Goal: Information Seeking & Learning: Learn about a topic

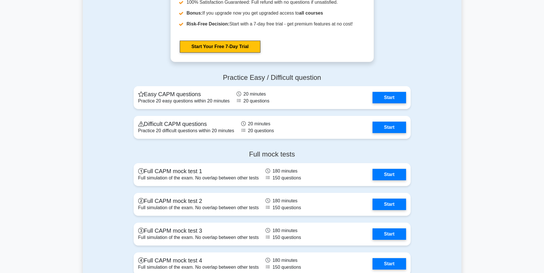
scroll to position [1365, 0]
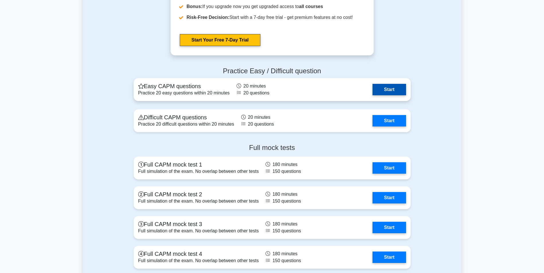
click at [401, 93] on link "Start" at bounding box center [388, 89] width 33 height 11
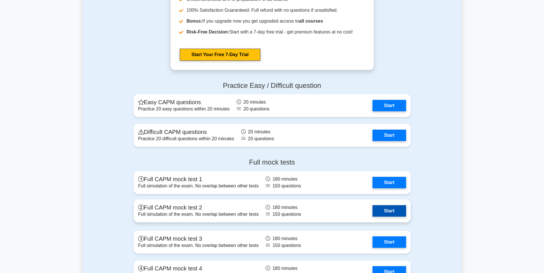
scroll to position [1360, 0]
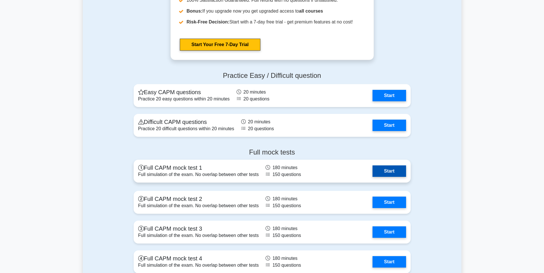
click at [388, 174] on link "Start" at bounding box center [388, 171] width 33 height 11
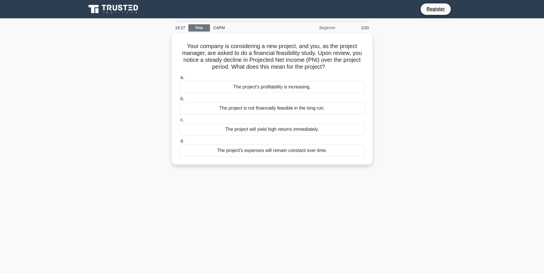
click at [200, 29] on link "Stop" at bounding box center [198, 27] width 21 height 7
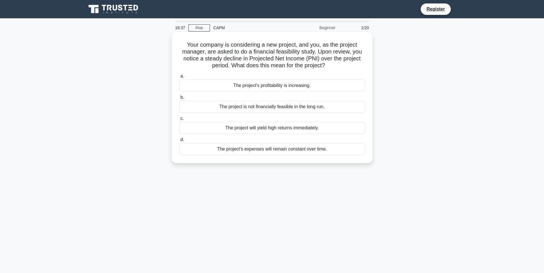
click at [253, 75] on label "a. The project's profitability is increasing." at bounding box center [272, 82] width 186 height 19
click at [179, 75] on input "a. The project's profitability is increasing." at bounding box center [179, 77] width 0 height 4
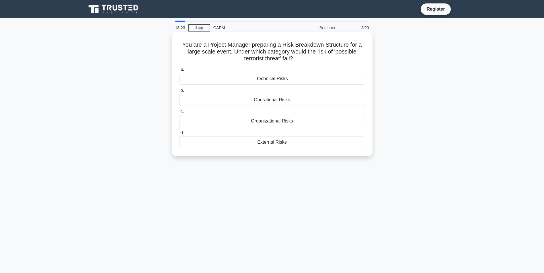
click at [269, 143] on div "External Risks" at bounding box center [272, 142] width 186 height 12
click at [179, 135] on input "d. External Risks" at bounding box center [179, 133] width 0 height 4
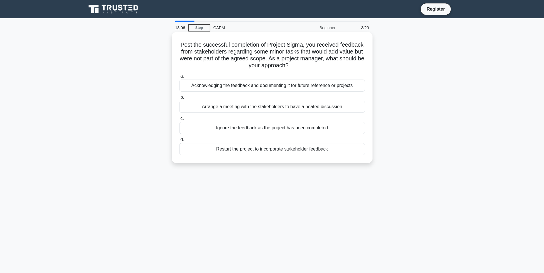
click at [277, 87] on div "Acknowledging the feedback and documenting it for future reference or projects" at bounding box center [272, 86] width 186 height 12
click at [179, 78] on input "a. Acknowledging the feedback and documenting it for future reference or projec…" at bounding box center [179, 77] width 0 height 4
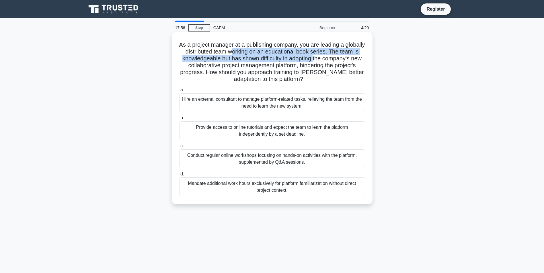
drag, startPoint x: 255, startPoint y: 55, endPoint x: 346, endPoint y: 58, distance: 91.5
click at [346, 58] on h5 "As a project manager at a publishing company, you are leading a globally distri…" at bounding box center [272, 62] width 187 height 42
drag, startPoint x: 346, startPoint y: 58, endPoint x: 332, endPoint y: 61, distance: 14.8
click at [346, 59] on h5 "As a project manager at a publishing company, you are leading a globally distri…" at bounding box center [272, 62] width 187 height 42
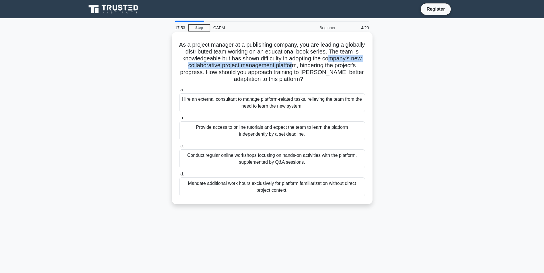
drag, startPoint x: 209, startPoint y: 66, endPoint x: 330, endPoint y: 68, distance: 121.3
click at [330, 68] on h5 "As a project manager at a publishing company, you are leading a globally distri…" at bounding box center [272, 62] width 187 height 42
click at [333, 68] on h5 "As a project manager at a publishing company, you are leading a globally distri…" at bounding box center [272, 62] width 187 height 42
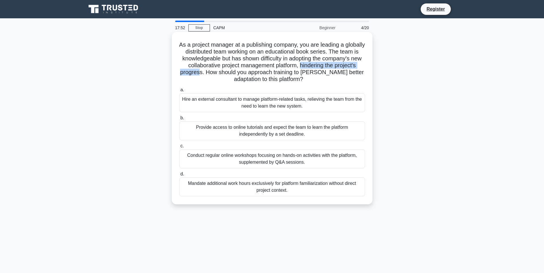
drag, startPoint x: 339, startPoint y: 67, endPoint x: 240, endPoint y: 75, distance: 98.9
click at [240, 75] on h5 "As a project manager at a publishing company, you are leading a globally distri…" at bounding box center [272, 62] width 187 height 42
drag, startPoint x: 240, startPoint y: 75, endPoint x: 244, endPoint y: 74, distance: 4.3
click at [243, 74] on h5 "As a project manager at a publishing company, you are leading a globally distri…" at bounding box center [272, 62] width 187 height 42
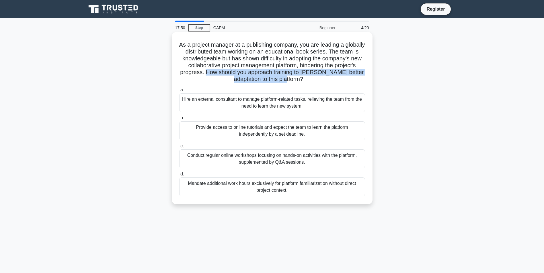
drag, startPoint x: 245, startPoint y: 74, endPoint x: 343, endPoint y: 79, distance: 98.2
click at [343, 79] on h5 "As a project manager at a publishing company, you are leading a globally distri…" at bounding box center [272, 62] width 187 height 42
drag, startPoint x: 343, startPoint y: 79, endPoint x: 300, endPoint y: 79, distance: 42.7
click at [300, 79] on h5 "As a project manager at a publishing company, you are leading a globally distri…" at bounding box center [272, 62] width 187 height 42
drag, startPoint x: 328, startPoint y: 79, endPoint x: 245, endPoint y: 72, distance: 83.1
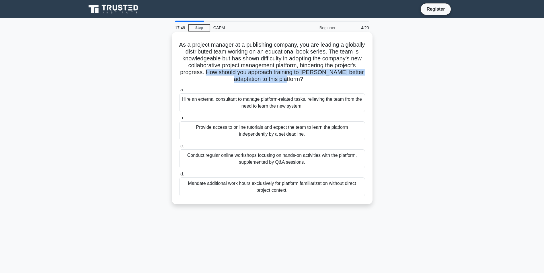
click at [245, 72] on h5 "As a project manager at a publishing company, you are leading a globally distri…" at bounding box center [272, 62] width 187 height 42
drag, startPoint x: 245, startPoint y: 72, endPoint x: 296, endPoint y: 75, distance: 51.4
click at [296, 75] on h5 "As a project manager at a publishing company, you are leading a globally distri…" at bounding box center [272, 62] width 187 height 42
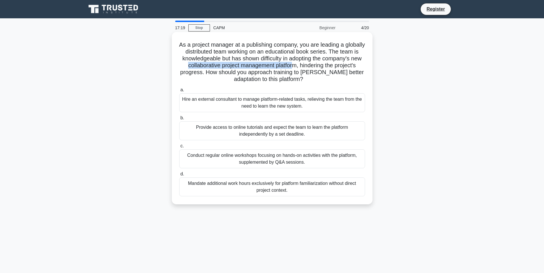
drag, startPoint x: 222, startPoint y: 66, endPoint x: 333, endPoint y: 68, distance: 110.7
click at [333, 68] on h5 "As a project manager at a publishing company, you are leading a globally distri…" at bounding box center [272, 62] width 187 height 42
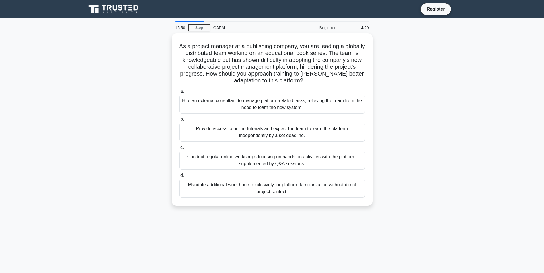
click at [426, 133] on div "As a project manager at a publishing company, you are leading a globally distri…" at bounding box center [272, 123] width 378 height 179
click at [412, 150] on div "As a project manager at a publishing company, you are leading a globally distri…" at bounding box center [272, 123] width 378 height 179
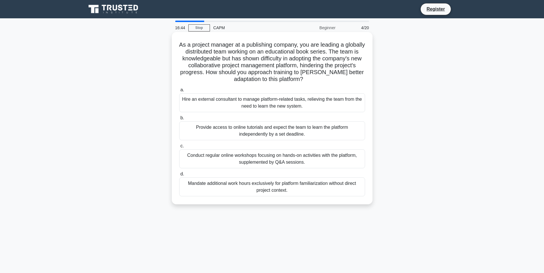
click at [298, 126] on div "Provide access to online tutorials and expect the team to learn the platform in…" at bounding box center [272, 131] width 186 height 19
click at [179, 120] on input "b. Provide access to online tutorials and expect the team to learn the platform…" at bounding box center [179, 118] width 0 height 4
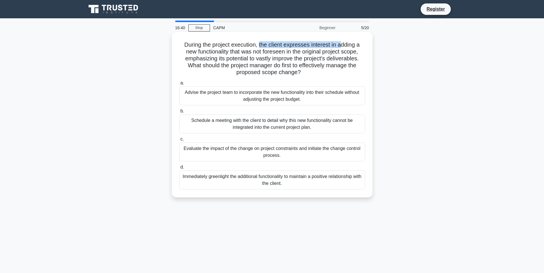
drag, startPoint x: 260, startPoint y: 43, endPoint x: 342, endPoint y: 46, distance: 82.0
click at [342, 46] on h5 "During the project execution, the client expresses interest in adding a new fun…" at bounding box center [272, 58] width 187 height 35
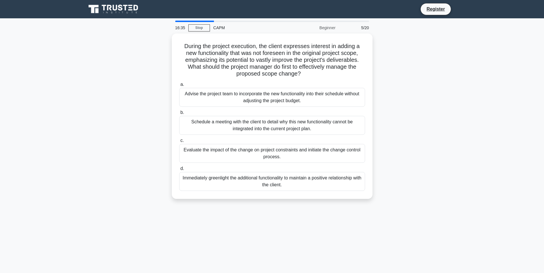
click at [391, 100] on div "During the project execution, the client expresses interest in adding a new fun…" at bounding box center [272, 120] width 378 height 173
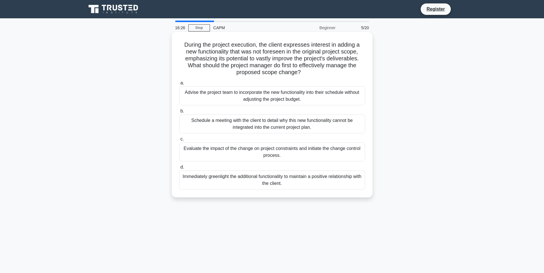
drag, startPoint x: 259, startPoint y: 44, endPoint x: 358, endPoint y: 71, distance: 102.4
click at [358, 71] on h5 "During the project execution, the client expresses interest in adding a new fun…" at bounding box center [272, 58] width 187 height 35
drag, startPoint x: 358, startPoint y: 71, endPoint x: 312, endPoint y: 73, distance: 46.5
click at [312, 73] on h5 "During the project execution, the client expresses interest in adding a new fun…" at bounding box center [272, 58] width 187 height 35
drag, startPoint x: 300, startPoint y: 73, endPoint x: 178, endPoint y: 54, distance: 123.5
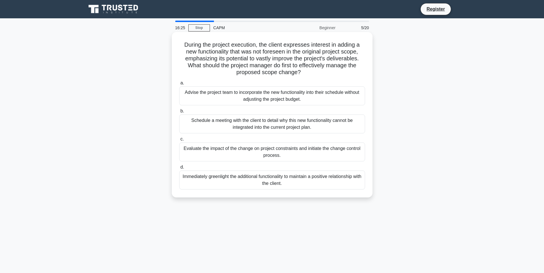
click at [178, 54] on div "During the project execution, the client expresses interest in adding a new fun…" at bounding box center [272, 114] width 196 height 161
drag, startPoint x: 178, startPoint y: 54, endPoint x: 241, endPoint y: 65, distance: 64.0
click at [241, 64] on h5 "During the project execution, the client expresses interest in adding a new fun…" at bounding box center [272, 58] width 187 height 35
click at [271, 152] on div "Evaluate the impact of the change on project constraints and initiate the chang…" at bounding box center [272, 152] width 186 height 19
click at [179, 141] on input "c. Evaluate the impact of the change on project constraints and initiate the ch…" at bounding box center [179, 140] width 0 height 4
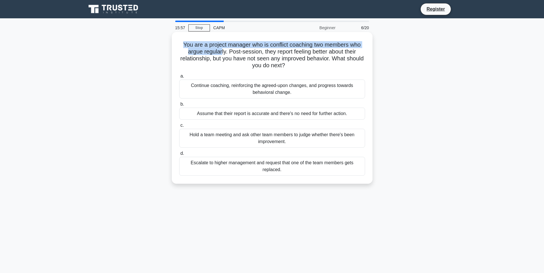
drag, startPoint x: 181, startPoint y: 45, endPoint x: 220, endPoint y: 53, distance: 39.4
click at [220, 53] on h5 "You are a project manager who is conflict coaching two members who argue regula…" at bounding box center [272, 55] width 187 height 28
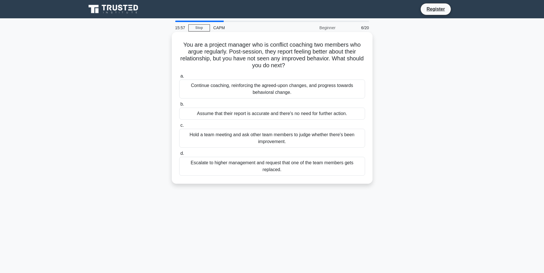
drag, startPoint x: 220, startPoint y: 53, endPoint x: 224, endPoint y: 52, distance: 4.9
click at [222, 53] on h5 "You are a project manager who is conflict coaching two members who argue regula…" at bounding box center [272, 55] width 187 height 28
drag, startPoint x: 226, startPoint y: 52, endPoint x: 268, endPoint y: 53, distance: 41.6
click at [268, 53] on h5 "You are a project manager who is conflict coaching two members who argue regula…" at bounding box center [272, 55] width 187 height 28
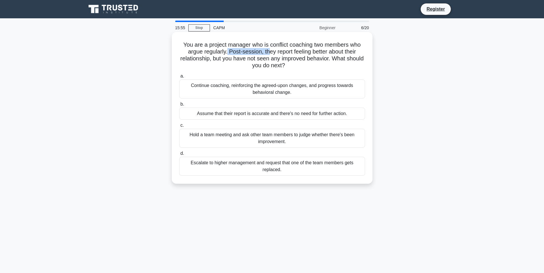
click at [265, 54] on h5 "You are a project manager who is conflict coaching two members who argue regula…" at bounding box center [272, 55] width 187 height 28
drag, startPoint x: 263, startPoint y: 54, endPoint x: 211, endPoint y: 60, distance: 52.2
click at [211, 60] on h5 "You are a project manager who is conflict coaching two members who argue regula…" at bounding box center [272, 55] width 187 height 28
drag, startPoint x: 211, startPoint y: 60, endPoint x: 214, endPoint y: 59, distance: 3.8
click at [214, 59] on h5 "You are a project manager who is conflict coaching two members who argue regula…" at bounding box center [272, 55] width 187 height 28
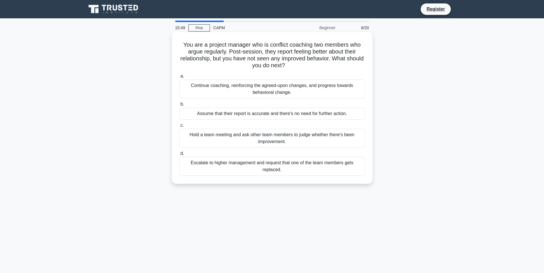
drag, startPoint x: 221, startPoint y: 58, endPoint x: 338, endPoint y: 64, distance: 117.1
click at [338, 64] on h5 "You are a project manager who is conflict coaching two members who argue regula…" at bounding box center [272, 55] width 187 height 28
drag, startPoint x: 338, startPoint y: 64, endPoint x: 301, endPoint y: 65, distance: 37.0
click at [292, 65] on icon ".spinner_0XTQ{transform-origin:center;animation:spinner_y6GP .75s linear infini…" at bounding box center [288, 65] width 7 height 7
click at [271, 91] on div "Continue coaching, reinforcing the agreed-upon changes, and progress towards be…" at bounding box center [272, 89] width 186 height 19
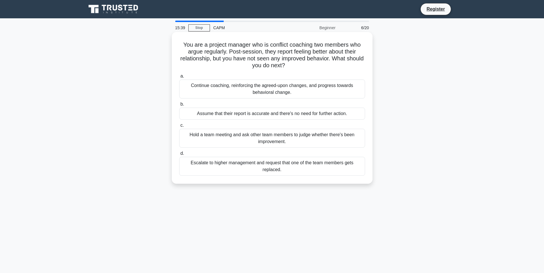
click at [179, 78] on input "a. Continue coaching, reinforcing the agreed-upon changes, and progress towards…" at bounding box center [179, 77] width 0 height 4
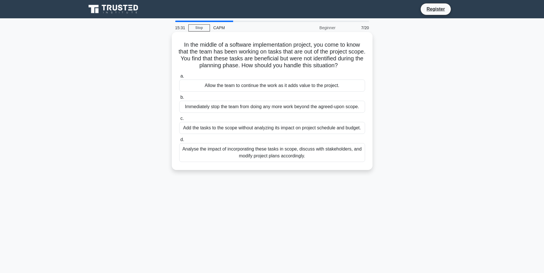
click at [317, 46] on h5 "In the middle of a software implementation project, you come to know that the t…" at bounding box center [272, 55] width 187 height 28
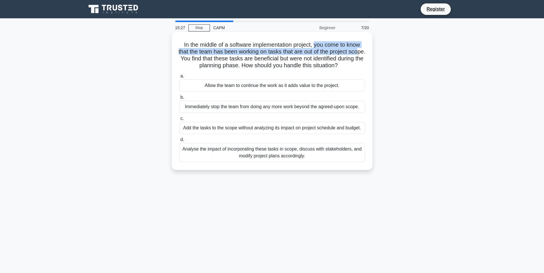
drag, startPoint x: 315, startPoint y: 46, endPoint x: 191, endPoint y: 60, distance: 124.9
click at [191, 60] on h5 "In the middle of a software implementation project, you come to know that the t…" at bounding box center [272, 55] width 187 height 28
drag, startPoint x: 191, startPoint y: 60, endPoint x: 195, endPoint y: 60, distance: 3.4
click at [191, 60] on h5 "In the middle of a software implementation project, you come to know that the t…" at bounding box center [272, 55] width 187 height 28
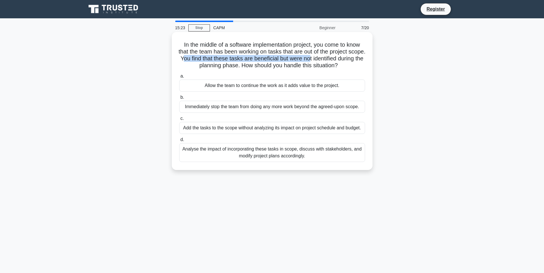
drag, startPoint x: 202, startPoint y: 59, endPoint x: 332, endPoint y: 62, distance: 130.2
click at [332, 62] on h5 "In the middle of a software implementation project, you come to know that the t…" at bounding box center [272, 55] width 187 height 28
drag, startPoint x: 331, startPoint y: 62, endPoint x: 273, endPoint y: 64, distance: 58.8
click at [283, 64] on h5 "In the middle of a software implementation project, you come to know that the t…" at bounding box center [272, 55] width 187 height 28
click at [282, 154] on div "Analyse the impact of incorporating these tasks in scope, discuss with stakehol…" at bounding box center [272, 152] width 186 height 19
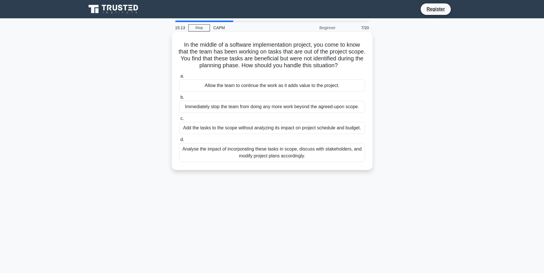
click at [179, 142] on input "d. Analyse the impact of incorporating these tasks in scope, discuss with stake…" at bounding box center [179, 140] width 0 height 4
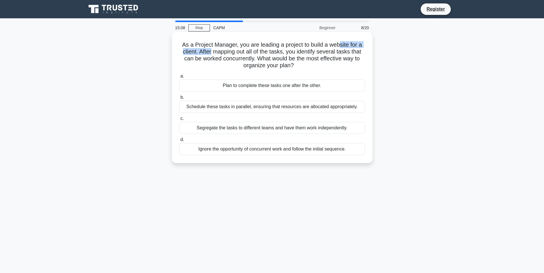
drag, startPoint x: 349, startPoint y: 43, endPoint x: 210, endPoint y: 51, distance: 138.9
click at [210, 51] on h5 "As a Project Manager, you are leading a project to build a website for a client…" at bounding box center [272, 55] width 187 height 28
drag, startPoint x: 210, startPoint y: 51, endPoint x: 203, endPoint y: 52, distance: 6.6
click at [205, 51] on h5 "As a Project Manager, you are leading a project to build a website for a client…" at bounding box center [272, 55] width 187 height 28
drag, startPoint x: 196, startPoint y: 53, endPoint x: 284, endPoint y: 52, distance: 88.3
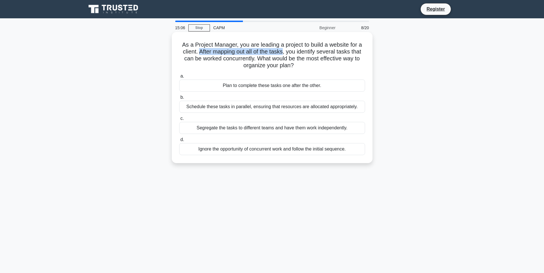
click at [284, 52] on h5 "As a Project Manager, you are leading a project to build a website for a client…" at bounding box center [272, 55] width 187 height 28
click at [285, 53] on h5 "As a Project Manager, you are leading a project to build a website for a client…" at bounding box center [272, 55] width 187 height 28
drag, startPoint x: 287, startPoint y: 52, endPoint x: 364, endPoint y: 54, distance: 77.7
click at [364, 54] on h5 "As a Project Manager, you are leading a project to build a website for a client…" at bounding box center [272, 55] width 187 height 28
click at [205, 60] on h5 "As a Project Manager, you are leading a project to build a website for a client…" at bounding box center [272, 55] width 187 height 28
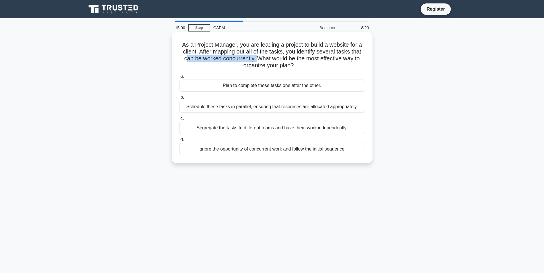
drag, startPoint x: 184, startPoint y: 59, endPoint x: 256, endPoint y: 60, distance: 71.7
click at [256, 60] on h5 "As a Project Manager, you are leading a project to build a website for a client…" at bounding box center [272, 55] width 187 height 28
drag, startPoint x: 256, startPoint y: 59, endPoint x: 355, endPoint y: 62, distance: 99.5
click at [355, 62] on h5 "As a Project Manager, you are leading a project to build a website for a client…" at bounding box center [272, 55] width 187 height 28
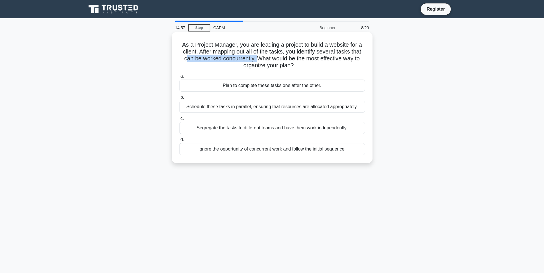
drag, startPoint x: 355, startPoint y: 62, endPoint x: 294, endPoint y: 60, distance: 61.7
click at [294, 60] on h5 "As a Project Manager, you are leading a project to build a website for a client…" at bounding box center [272, 55] width 187 height 28
drag, startPoint x: 240, startPoint y: 66, endPoint x: 291, endPoint y: 67, distance: 51.0
click at [291, 67] on h5 "As a Project Manager, you are leading a project to build a website for a client…" at bounding box center [272, 55] width 187 height 28
drag, startPoint x: 291, startPoint y: 67, endPoint x: 273, endPoint y: 68, distance: 18.7
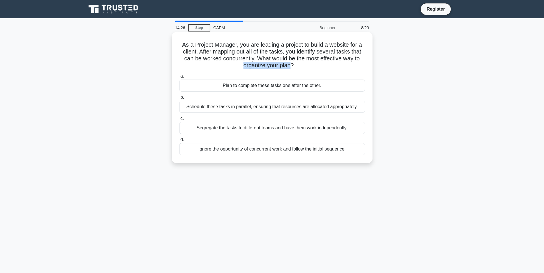
click at [276, 68] on h5 "As a Project Manager, you are leading a project to build a website for a client…" at bounding box center [272, 55] width 187 height 28
click at [271, 127] on div "Segregate the tasks to different teams and have them work independently." at bounding box center [272, 128] width 186 height 12
click at [179, 121] on input "c. Segregate the tasks to different teams and have them work independently." at bounding box center [179, 119] width 0 height 4
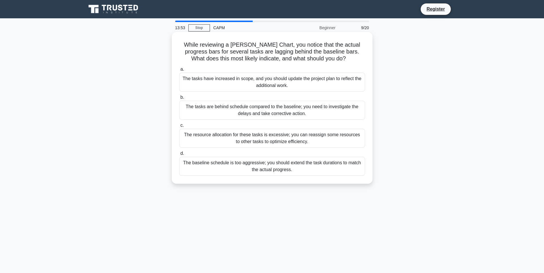
click at [287, 113] on div "The tasks are behind schedule compared to the baseline; you need to investigate…" at bounding box center [272, 110] width 186 height 19
click at [179, 99] on input "b. The tasks are behind schedule compared to the baseline; you need to investig…" at bounding box center [179, 98] width 0 height 4
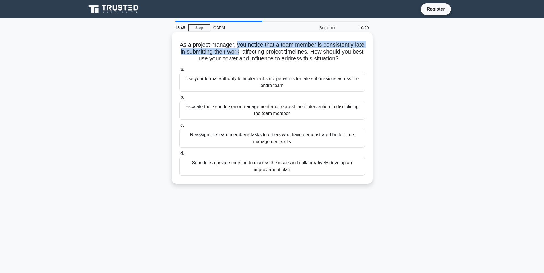
drag, startPoint x: 242, startPoint y: 46, endPoint x: 256, endPoint y: 54, distance: 16.5
click at [256, 54] on h5 "As a project manager, you notice that a team member is consistently late in sub…" at bounding box center [272, 51] width 187 height 21
drag, startPoint x: 256, startPoint y: 54, endPoint x: 260, endPoint y: 53, distance: 3.8
click at [257, 54] on h5 "As a project manager, you notice that a team member is consistently late in sub…" at bounding box center [272, 51] width 187 height 21
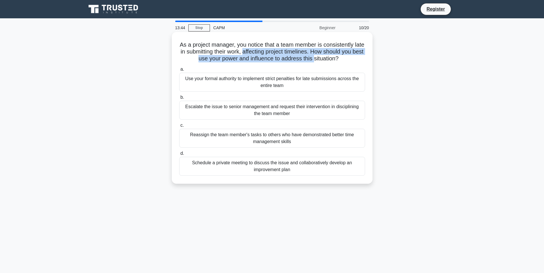
drag, startPoint x: 260, startPoint y: 53, endPoint x: 327, endPoint y: 56, distance: 67.2
click at [327, 56] on h5 "As a project manager, you notice that a team member is consistently late in sub…" at bounding box center [272, 51] width 187 height 21
drag, startPoint x: 327, startPoint y: 56, endPoint x: 333, endPoint y: 54, distance: 5.8
click at [333, 54] on h5 "As a project manager, you notice that a team member is consistently late in sub…" at bounding box center [272, 51] width 187 height 21
drag, startPoint x: 331, startPoint y: 52, endPoint x: 280, endPoint y: 58, distance: 50.8
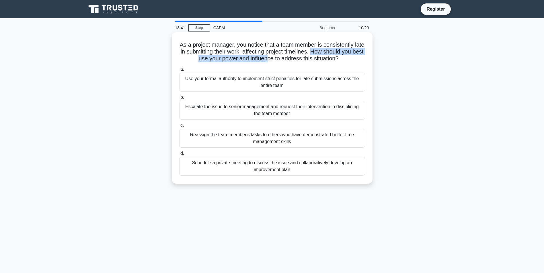
click at [280, 58] on h5 "As a project manager, you notice that a team member is consistently late in sub…" at bounding box center [272, 51] width 187 height 21
drag, startPoint x: 280, startPoint y: 58, endPoint x: 272, endPoint y: 59, distance: 8.2
click at [272, 59] on h5 "As a project manager, you notice that a team member is consistently late in sub…" at bounding box center [272, 51] width 187 height 21
click at [262, 167] on div "Schedule a private meeting to discuss the issue and collaboratively develop an …" at bounding box center [272, 166] width 186 height 19
click at [179, 156] on input "d. Schedule a private meeting to discuss the issue and collaboratively develop …" at bounding box center [179, 154] width 0 height 4
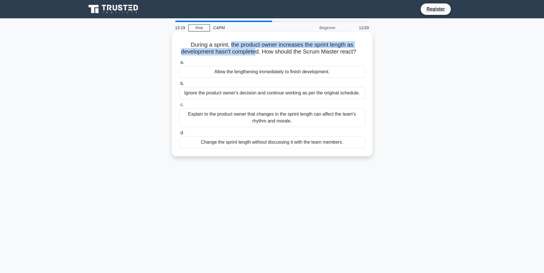
drag, startPoint x: 231, startPoint y: 44, endPoint x: 261, endPoint y: 54, distance: 32.1
click at [261, 54] on h5 "During a sprint, the product owner increases the sprint length as development h…" at bounding box center [272, 48] width 187 height 14
click at [262, 54] on h5 "During a sprint, the product owner increases the sprint length as development h…" at bounding box center [272, 48] width 187 height 14
click at [266, 124] on div "Explain to the product owner that changes in the sprint length can affect the t…" at bounding box center [272, 117] width 186 height 19
click at [179, 107] on input "c. Explain to the product owner that changes in the sprint length can affect th…" at bounding box center [179, 105] width 0 height 4
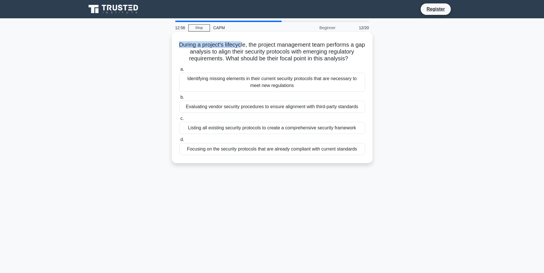
drag, startPoint x: 177, startPoint y: 43, endPoint x: 246, endPoint y: 42, distance: 69.4
click at [246, 42] on div "During a project's lifecycle, the project management team performs a gap analys…" at bounding box center [272, 97] width 196 height 127
drag, startPoint x: 246, startPoint y: 42, endPoint x: 265, endPoint y: 45, distance: 19.5
click at [248, 42] on h5 "During a project's lifecycle, the project management team performs a gap analys…" at bounding box center [272, 51] width 187 height 21
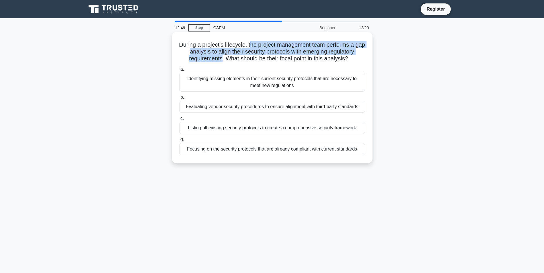
drag, startPoint x: 254, startPoint y: 46, endPoint x: 220, endPoint y: 60, distance: 37.8
click at [220, 60] on h5 "During a project's lifecycle, the project management team performs a gap analys…" at bounding box center [272, 51] width 187 height 21
click at [219, 60] on h5 "During a project's lifecycle, the project management team performs a gap analys…" at bounding box center [272, 51] width 187 height 21
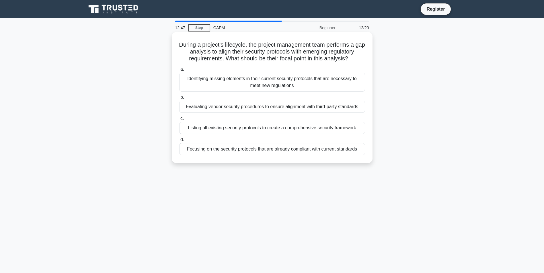
drag, startPoint x: 223, startPoint y: 59, endPoint x: 351, endPoint y: 57, distance: 127.9
click at [351, 57] on h5 "During a project's lifecycle, the project management team performs a gap analys…" at bounding box center [272, 51] width 187 height 21
drag, startPoint x: 351, startPoint y: 57, endPoint x: 319, endPoint y: 57, distance: 32.4
click at [319, 57] on h5 "During a project's lifecycle, the project management team performs a gap analys…" at bounding box center [272, 51] width 187 height 21
click at [287, 81] on div "Identifying missing elements in their current security protocols that are neces…" at bounding box center [272, 82] width 186 height 19
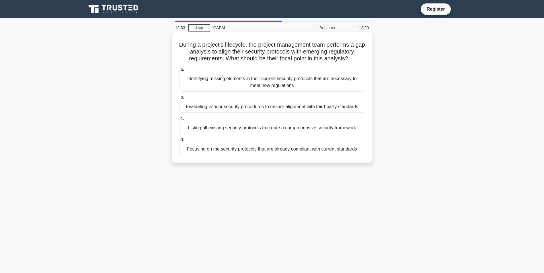
click at [179, 71] on input "a. Identifying missing elements in their current security protocols that are ne…" at bounding box center [179, 70] width 0 height 4
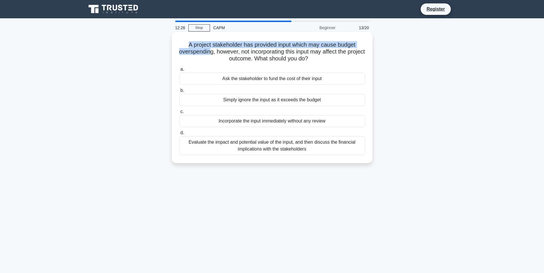
drag, startPoint x: 186, startPoint y: 44, endPoint x: 218, endPoint y: 50, distance: 32.6
click at [218, 50] on h5 "A project stakeholder has provided input which may cause budget overspending, h…" at bounding box center [272, 51] width 187 height 21
drag, startPoint x: 218, startPoint y: 50, endPoint x: 224, endPoint y: 54, distance: 7.2
click at [224, 54] on h5 "A project stakeholder has provided input which may cause budget overspending, h…" at bounding box center [272, 51] width 187 height 21
drag, startPoint x: 223, startPoint y: 52, endPoint x: 248, endPoint y: 54, distance: 24.4
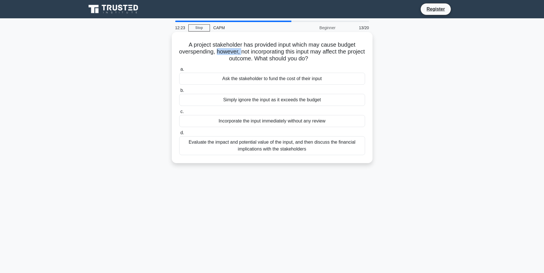
click at [248, 54] on h5 "A project stakeholder has provided input which may cause budget overspending, h…" at bounding box center [272, 51] width 187 height 21
drag, startPoint x: 248, startPoint y: 54, endPoint x: 251, endPoint y: 54, distance: 3.5
click at [251, 54] on h5 "A project stakeholder has provided input which may cause budget overspending, h…" at bounding box center [272, 51] width 187 height 21
drag, startPoint x: 252, startPoint y: 54, endPoint x: 268, endPoint y: 60, distance: 16.9
click at [268, 60] on h5 "A project stakeholder has provided input which may cause budget overspending, h…" at bounding box center [272, 51] width 187 height 21
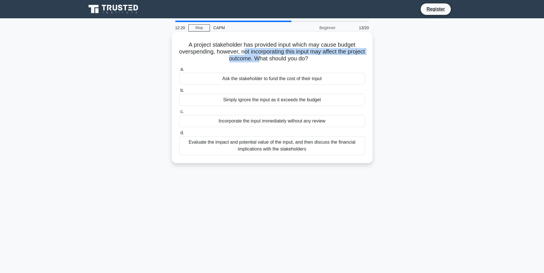
click at [269, 59] on h5 "A project stakeholder has provided input which may cause budget overspending, h…" at bounding box center [272, 51] width 187 height 21
click at [257, 60] on h5 "A project stakeholder has provided input which may cause budget overspending, h…" at bounding box center [272, 51] width 187 height 21
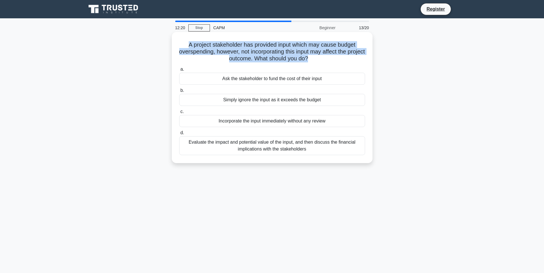
click at [257, 60] on h5 "A project stakeholder has provided input which may cause budget overspending, h…" at bounding box center [272, 51] width 187 height 21
drag, startPoint x: 257, startPoint y: 60, endPoint x: 247, endPoint y: 58, distance: 9.6
click at [247, 58] on h5 "A project stakeholder has provided input which may cause budget overspending, h…" at bounding box center [272, 51] width 187 height 21
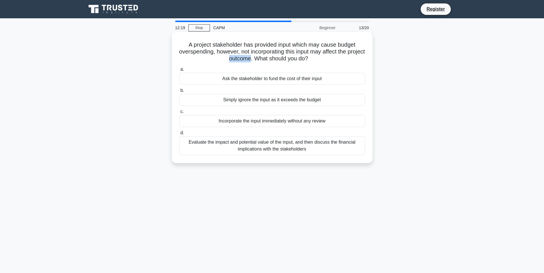
click at [247, 58] on h5 "A project stakeholder has provided input which may cause budget overspending, h…" at bounding box center [272, 51] width 187 height 21
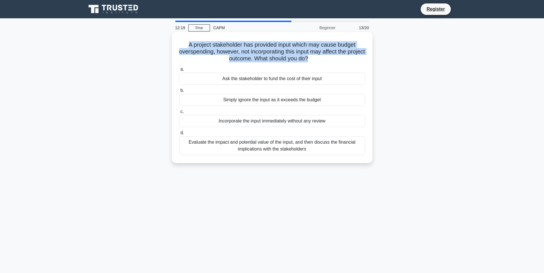
click at [247, 58] on h5 "A project stakeholder has provided input which may cause budget overspending, h…" at bounding box center [272, 51] width 187 height 21
drag, startPoint x: 247, startPoint y: 58, endPoint x: 244, endPoint y: 59, distance: 2.9
click at [244, 59] on h5 "A project stakeholder has provided input which may cause budget overspending, h…" at bounding box center [272, 51] width 187 height 21
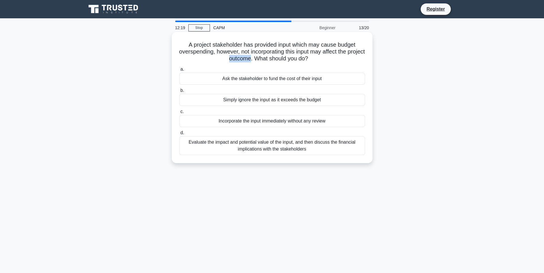
click at [244, 59] on h5 "A project stakeholder has provided input which may cause budget overspending, h…" at bounding box center [272, 51] width 187 height 21
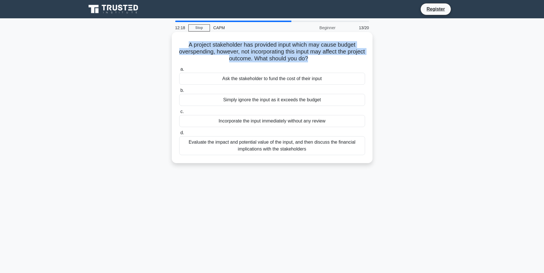
click at [244, 59] on h5 "A project stakeholder has provided input which may cause budget overspending, h…" at bounding box center [272, 51] width 187 height 21
drag, startPoint x: 244, startPoint y: 59, endPoint x: 241, endPoint y: 59, distance: 3.5
click at [241, 59] on h5 "A project stakeholder has provided input which may cause budget overspending, h…" at bounding box center [272, 51] width 187 height 21
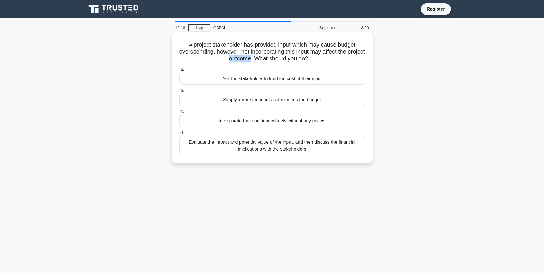
click at [241, 59] on h5 "A project stakeholder has provided input which may cause budget overspending, h…" at bounding box center [272, 51] width 187 height 21
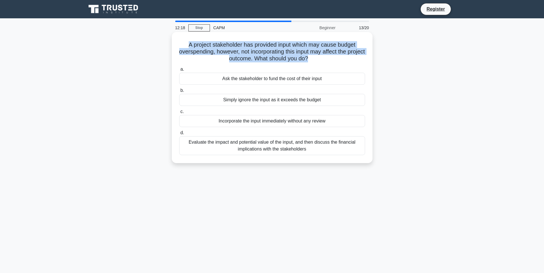
click at [241, 59] on h5 "A project stakeholder has provided input which may cause budget overspending, h…" at bounding box center [272, 51] width 187 height 21
click at [241, 58] on h5 "A project stakeholder has provided input which may cause budget overspending, h…" at bounding box center [272, 51] width 187 height 21
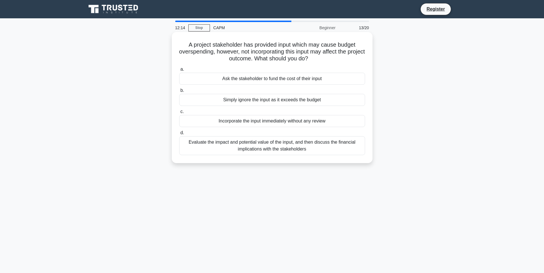
click at [285, 150] on div "Evaluate the impact and potential value of the input, and then discuss the fina…" at bounding box center [272, 145] width 186 height 19
click at [179, 135] on input "d. Evaluate the impact and potential value of the input, and then discuss the f…" at bounding box center [179, 133] width 0 height 4
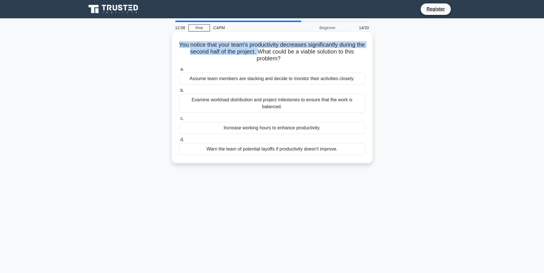
drag, startPoint x: 180, startPoint y: 43, endPoint x: 262, endPoint y: 51, distance: 82.3
click at [262, 51] on h5 "You notice that your team's productivity decreases significantly during the sec…" at bounding box center [272, 51] width 187 height 21
drag, startPoint x: 262, startPoint y: 51, endPoint x: 268, endPoint y: 51, distance: 5.7
click at [264, 51] on h5 "You notice that your team's productivity decreases significantly during the sec…" at bounding box center [272, 51] width 187 height 21
drag, startPoint x: 263, startPoint y: 52, endPoint x: 291, endPoint y: 57, distance: 28.3
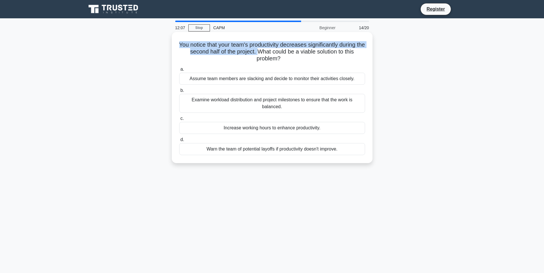
click at [291, 57] on h5 "You notice that your team's productivity decreases significantly during the sec…" at bounding box center [272, 51] width 187 height 21
drag, startPoint x: 291, startPoint y: 57, endPoint x: 267, endPoint y: 57, distance: 24.1
click at [267, 57] on h5 "You notice that your team's productivity decreases significantly during the sec…" at bounding box center [272, 51] width 187 height 21
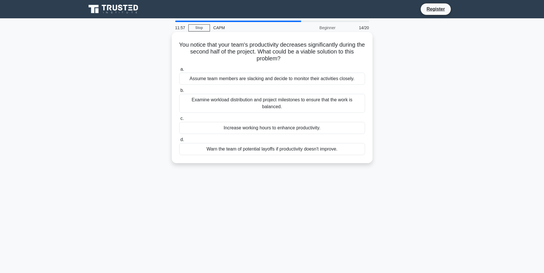
click at [283, 103] on div "Examine workload distribution and project milestones to ensure that the work is…" at bounding box center [272, 103] width 186 height 19
click at [179, 93] on input "b. Examine workload distribution and project milestones to ensure that the work…" at bounding box center [179, 91] width 0 height 4
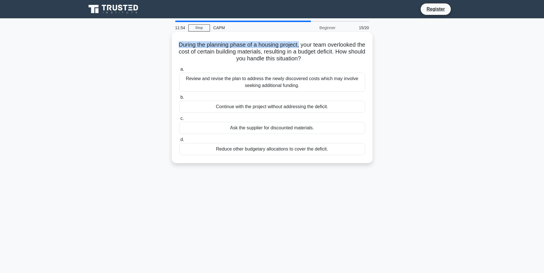
drag, startPoint x: 181, startPoint y: 44, endPoint x: 304, endPoint y: 48, distance: 123.9
click at [304, 48] on h5 "During the planning phase of a housing project, your team overlooked the cost o…" at bounding box center [272, 51] width 187 height 21
drag, startPoint x: 304, startPoint y: 48, endPoint x: 308, endPoint y: 48, distance: 3.3
click at [308, 48] on h5 "During the planning phase of a housing project, your team overlooked the cost o…" at bounding box center [272, 51] width 187 height 21
drag, startPoint x: 307, startPoint y: 48, endPoint x: 275, endPoint y: 55, distance: 33.2
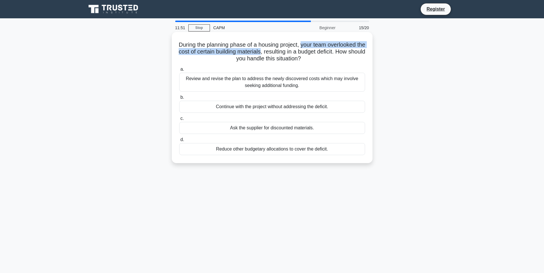
click at [275, 55] on h5 "During the planning phase of a housing project, your team overlooked the cost o…" at bounding box center [272, 51] width 187 height 21
drag, startPoint x: 275, startPoint y: 55, endPoint x: 279, endPoint y: 55, distance: 4.3
click at [279, 55] on h5 "During the planning phase of a housing project, your team overlooked the cost o…" at bounding box center [272, 51] width 187 height 21
click at [277, 52] on h5 "During the planning phase of a housing project, your team overlooked the cost o…" at bounding box center [272, 51] width 187 height 21
click at [342, 57] on h5 "During the planning phase of a housing project, your team overlooked the cost o…" at bounding box center [272, 51] width 187 height 21
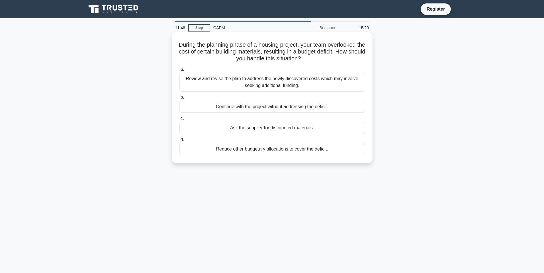
drag, startPoint x: 297, startPoint y: 55, endPoint x: 277, endPoint y: 52, distance: 20.3
click at [277, 52] on h5 "During the planning phase of a housing project, your team overlooked the cost o…" at bounding box center [272, 51] width 187 height 21
drag, startPoint x: 277, startPoint y: 52, endPoint x: 304, endPoint y: 56, distance: 26.9
click at [304, 56] on h5 "During the planning phase of a housing project, your team overlooked the cost o…" at bounding box center [272, 51] width 187 height 21
click at [296, 86] on div "Review and revise the plan to address the newly discovered costs which may invo…" at bounding box center [272, 82] width 186 height 19
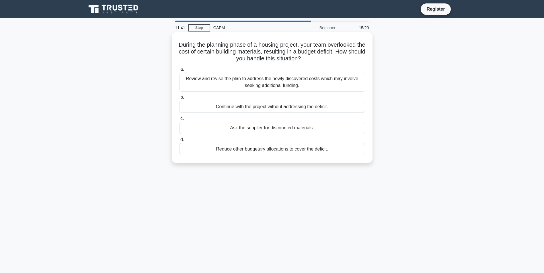
click at [179, 71] on input "a. Review and revise the plan to address the newly discovered costs which may i…" at bounding box center [179, 70] width 0 height 4
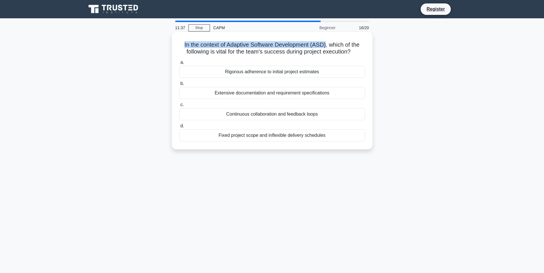
drag, startPoint x: 182, startPoint y: 44, endPoint x: 327, endPoint y: 46, distance: 144.8
click at [327, 46] on h5 "In the context of Adaptive Software Development (ASD), which of the following i…" at bounding box center [272, 48] width 187 height 14
click at [330, 46] on h5 "In the context of Adaptive Software Development (ASD), which of the following i…" at bounding box center [272, 48] width 187 height 14
drag, startPoint x: 331, startPoint y: 46, endPoint x: 356, endPoint y: 53, distance: 25.6
click at [356, 53] on h5 "In the context of Adaptive Software Development (ASD), which of the following i…" at bounding box center [272, 48] width 187 height 14
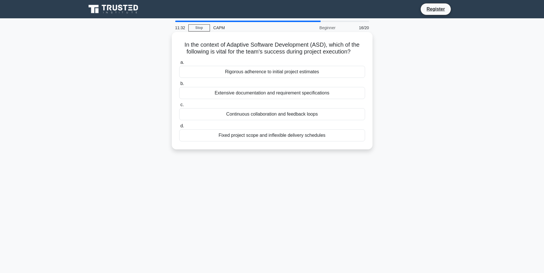
click at [300, 53] on h5 "In the context of Adaptive Software Development (ASD), which of the following i…" at bounding box center [272, 48] width 187 height 14
click at [324, 52] on h5 "In the context of Adaptive Software Development (ASD), which of the following i…" at bounding box center [272, 48] width 187 height 14
click at [275, 112] on div "Continuous collaboration and feedback loops" at bounding box center [272, 114] width 186 height 12
click at [179, 107] on input "c. Continuous collaboration and feedback loops" at bounding box center [179, 105] width 0 height 4
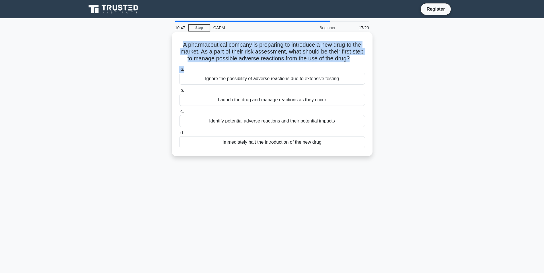
drag, startPoint x: 179, startPoint y: 46, endPoint x: 336, endPoint y: 64, distance: 158.2
click at [336, 64] on div "A pharmaceutical company is preparing to introduce a new drug to the market. As…" at bounding box center [272, 94] width 196 height 120
drag, startPoint x: 336, startPoint y: 64, endPoint x: 353, endPoint y: 58, distance: 18.3
click at [353, 58] on h5 "A pharmaceutical company is preparing to introduce a new drug to the market. As…" at bounding box center [272, 51] width 187 height 21
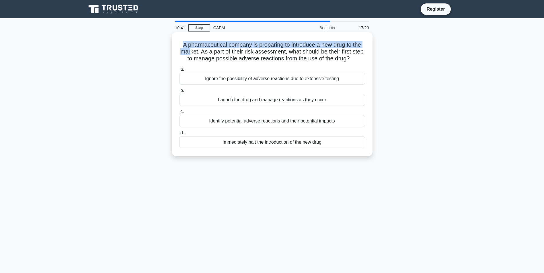
drag, startPoint x: 179, startPoint y: 45, endPoint x: 202, endPoint y: 54, distance: 24.1
click at [202, 54] on h5 "A pharmaceutical company is preparing to introduce a new drug to the market. As…" at bounding box center [272, 51] width 187 height 21
drag, startPoint x: 202, startPoint y: 54, endPoint x: 206, endPoint y: 54, distance: 4.9
click at [204, 54] on h5 "A pharmaceutical company is preparing to introduce a new drug to the market. As…" at bounding box center [272, 51] width 187 height 21
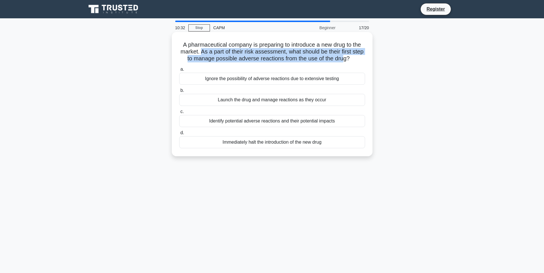
drag, startPoint x: 206, startPoint y: 53, endPoint x: 352, endPoint y: 62, distance: 145.9
click at [352, 62] on h5 "A pharmaceutical company is preparing to introduce a new drug to the market. As…" at bounding box center [272, 51] width 187 height 21
drag, startPoint x: 352, startPoint y: 62, endPoint x: 296, endPoint y: 58, distance: 55.7
click at [296, 58] on h5 "A pharmaceutical company is preparing to introduce a new drug to the market. As…" at bounding box center [272, 51] width 187 height 21
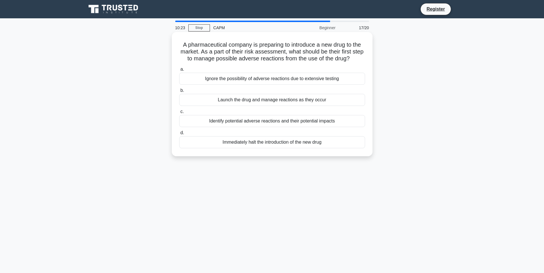
click at [291, 120] on div "Identify potential adverse reactions and their potential impacts" at bounding box center [272, 121] width 186 height 12
click at [179, 114] on input "c. Identify potential adverse reactions and their potential impacts" at bounding box center [179, 112] width 0 height 4
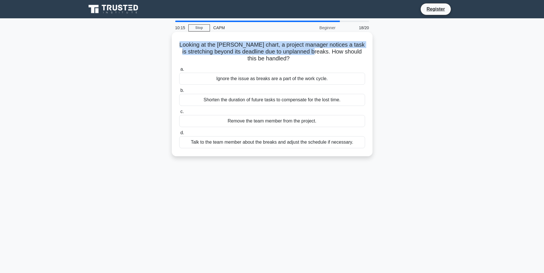
drag, startPoint x: 188, startPoint y: 47, endPoint x: 335, endPoint y: 54, distance: 146.6
click at [335, 54] on h5 "Looking at the Gantt chart, a project manager notices a task is stretching beyo…" at bounding box center [272, 51] width 187 height 21
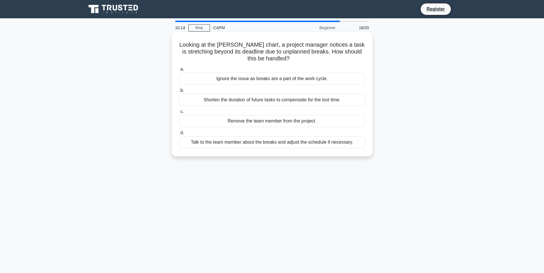
drag, startPoint x: 335, startPoint y: 54, endPoint x: 314, endPoint y: 60, distance: 21.4
click at [314, 60] on h5 "Looking at the Gantt chart, a project manager notices a task is stretching beyo…" at bounding box center [272, 51] width 187 height 21
click at [328, 143] on div "Talk to the team member about the breaks and adjust the schedule if necessary." at bounding box center [272, 142] width 186 height 12
click at [179, 135] on input "d. Talk to the team member about the breaks and adjust the schedule if necessar…" at bounding box center [179, 133] width 0 height 4
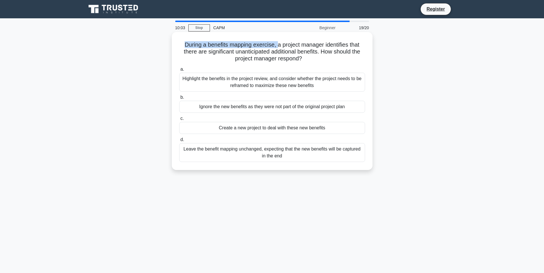
drag, startPoint x: 181, startPoint y: 47, endPoint x: 277, endPoint y: 48, distance: 96.3
click at [277, 48] on h5 "During a benefits mapping exercise, a project manager identifies that there are…" at bounding box center [272, 51] width 187 height 21
click at [278, 48] on h5 "During a benefits mapping exercise, a project manager identifies that there are…" at bounding box center [272, 51] width 187 height 21
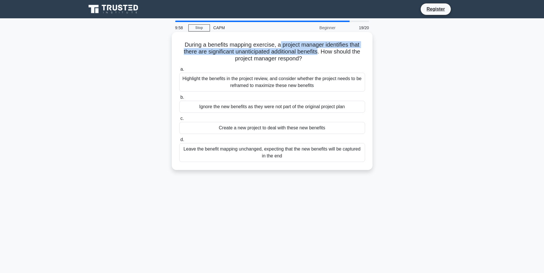
drag, startPoint x: 280, startPoint y: 45, endPoint x: 320, endPoint y: 52, distance: 40.2
click at [320, 52] on h5 "During a benefits mapping exercise, a project manager identifies that there are…" at bounding box center [272, 51] width 187 height 21
drag, startPoint x: 320, startPoint y: 52, endPoint x: 323, endPoint y: 52, distance: 3.2
click at [320, 52] on h5 "During a benefits mapping exercise, a project manager identifies that there are…" at bounding box center [272, 51] width 187 height 21
drag, startPoint x: 322, startPoint y: 53, endPoint x: 309, endPoint y: 60, distance: 15.5
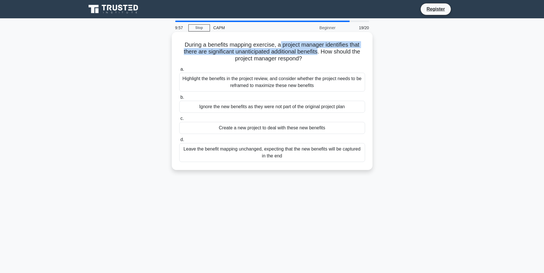
click at [309, 60] on h5 "During a benefits mapping exercise, a project manager identifies that there are…" at bounding box center [272, 51] width 187 height 21
drag, startPoint x: 309, startPoint y: 60, endPoint x: 297, endPoint y: 59, distance: 11.5
click at [297, 59] on h5 "During a benefits mapping exercise, a project manager identifies that there are…" at bounding box center [272, 51] width 187 height 21
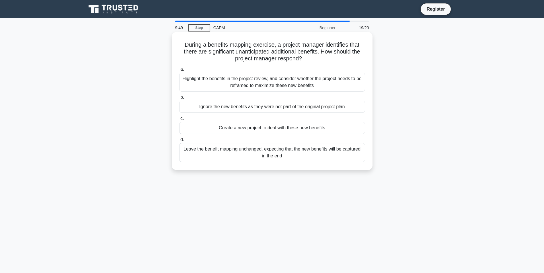
click at [275, 84] on div "Highlight the benefits in the project review, and consider whether the project …" at bounding box center [272, 82] width 186 height 19
click at [179, 71] on input "a. Highlight the benefits in the project review, and consider whether the proje…" at bounding box center [179, 70] width 0 height 4
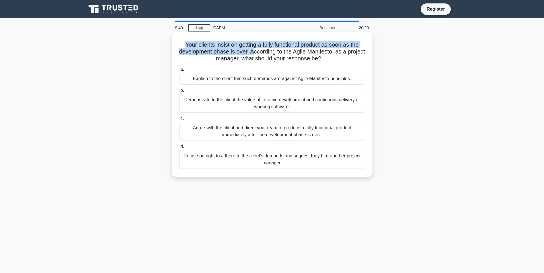
drag, startPoint x: 182, startPoint y: 46, endPoint x: 261, endPoint y: 54, distance: 79.5
click at [261, 54] on h5 "Your clients insist on getting a fully functional product as soon as the develo…" at bounding box center [272, 51] width 187 height 21
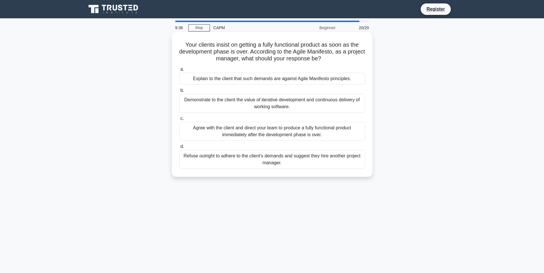
drag, startPoint x: 260, startPoint y: 54, endPoint x: 332, endPoint y: 61, distance: 72.8
click at [332, 61] on h5 "Your clients insist on getting a fully functional product as soon as the develo…" at bounding box center [272, 51] width 187 height 21
drag, startPoint x: 332, startPoint y: 61, endPoint x: 285, endPoint y: 60, distance: 47.6
click at [285, 60] on h5 "Your clients insist on getting a fully functional product as soon as the develo…" at bounding box center [272, 51] width 187 height 21
drag, startPoint x: 273, startPoint y: 46, endPoint x: 259, endPoint y: 51, distance: 14.8
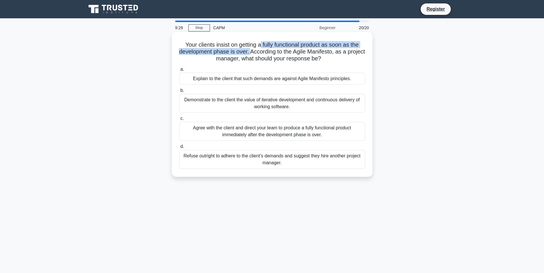
click at [259, 51] on h5 "Your clients insist on getting a fully functional product as soon as the develo…" at bounding box center [272, 51] width 187 height 21
drag, startPoint x: 259, startPoint y: 51, endPoint x: 247, endPoint y: 53, distance: 12.4
click at [247, 52] on h5 "Your clients insist on getting a fully functional product as soon as the develo…" at bounding box center [272, 51] width 187 height 21
click at [293, 135] on div "Agree with the client and direct your team to produce a fully functional produc…" at bounding box center [272, 131] width 186 height 19
click at [179, 121] on input "c. Agree with the client and direct your team to produce a fully functional pro…" at bounding box center [179, 119] width 0 height 4
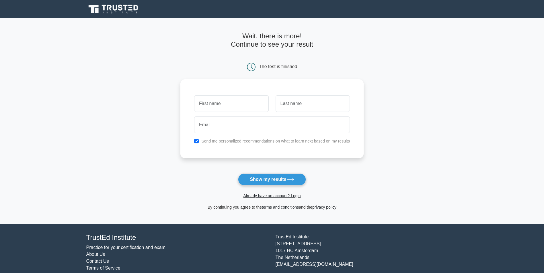
click at [242, 104] on input "text" at bounding box center [231, 103] width 74 height 17
type input "[PERSON_NAME]"
click at [299, 105] on input "text" at bounding box center [312, 103] width 74 height 17
type input "Tan"
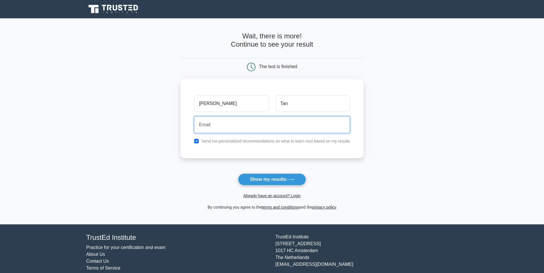
click at [250, 124] on input "email" at bounding box center [272, 125] width 156 height 17
type input "junyitan95@gmail.com"
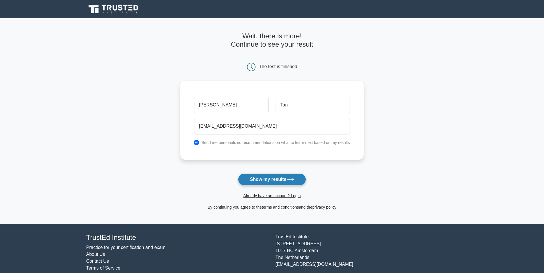
click at [271, 180] on button "Show my results" at bounding box center [272, 180] width 68 height 12
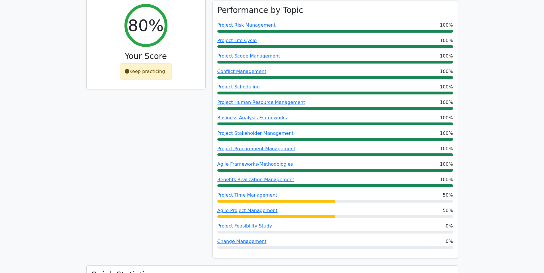
scroll to position [287, 0]
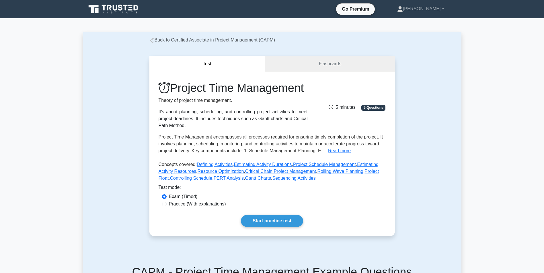
click at [293, 60] on link "Flashcards" at bounding box center [330, 64] width 130 height 16
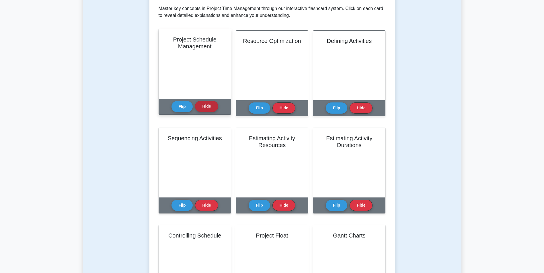
scroll to position [115, 0]
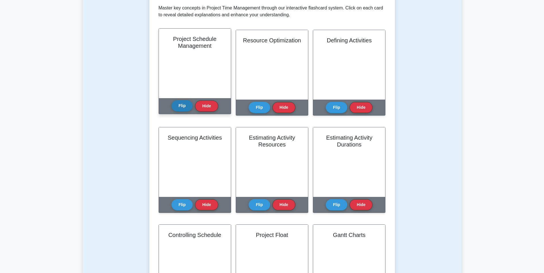
click at [181, 109] on button "Flip" at bounding box center [181, 105] width 21 height 11
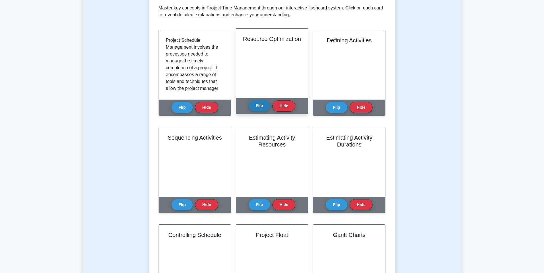
click at [256, 108] on button "Flip" at bounding box center [259, 105] width 21 height 11
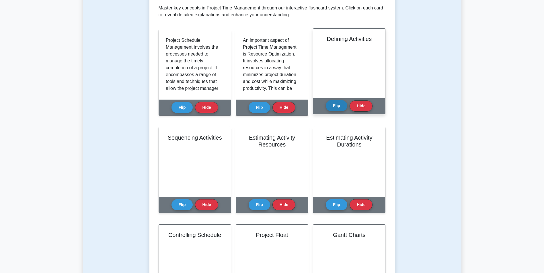
click at [329, 110] on button "Flip" at bounding box center [336, 105] width 21 height 11
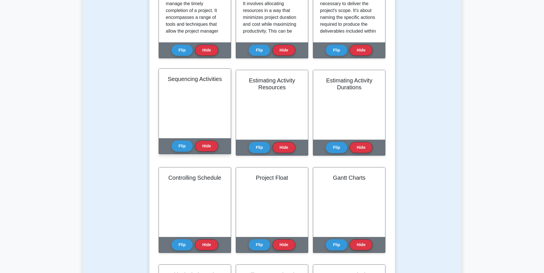
scroll to position [287, 0]
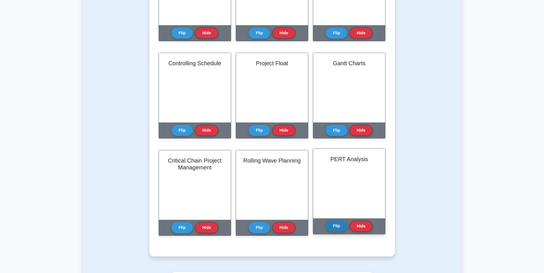
click at [341, 227] on button "Flip" at bounding box center [336, 226] width 21 height 11
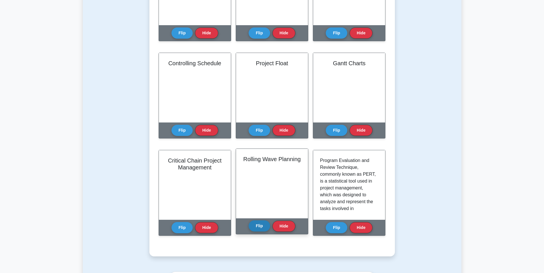
click at [253, 230] on button "Flip" at bounding box center [259, 226] width 21 height 11
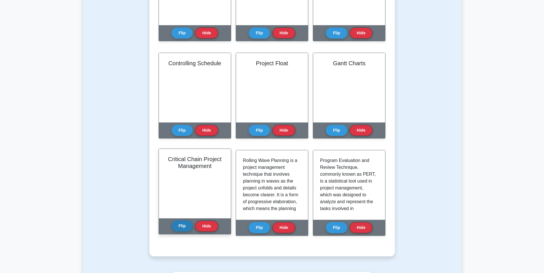
click at [179, 224] on button "Flip" at bounding box center [181, 226] width 21 height 11
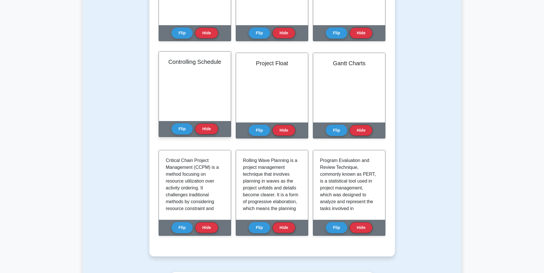
click at [182, 137] on div "Flip Hide" at bounding box center [194, 129] width 47 height 16
click at [183, 131] on button "Flip" at bounding box center [181, 128] width 21 height 11
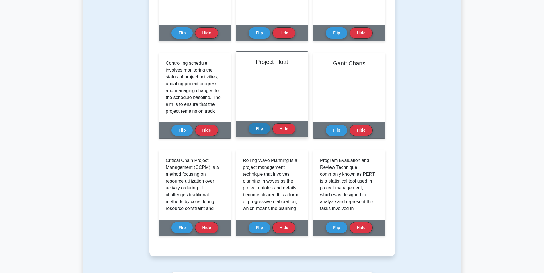
click at [256, 130] on button "Flip" at bounding box center [259, 128] width 21 height 11
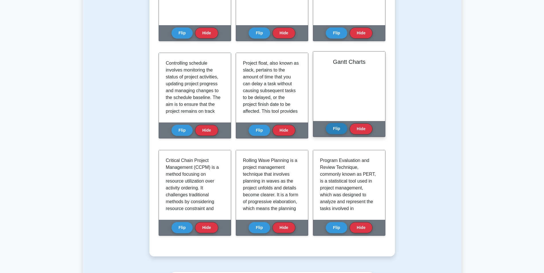
click at [326, 129] on button "Flip" at bounding box center [336, 128] width 21 height 11
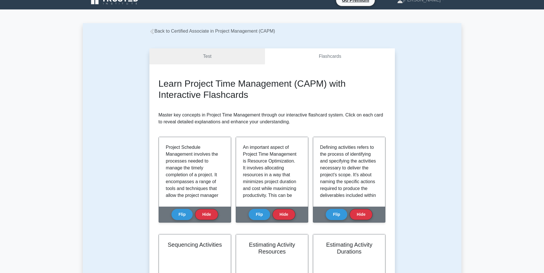
scroll to position [0, 0]
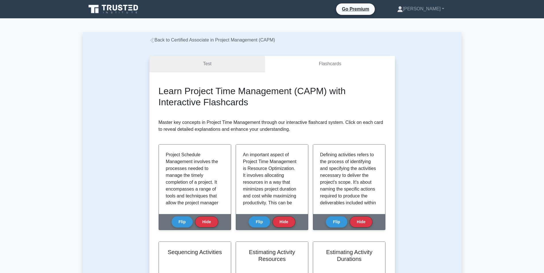
click at [223, 57] on link "Test" at bounding box center [207, 64] width 116 height 16
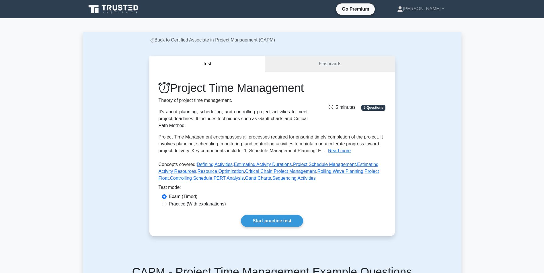
click at [183, 208] on label "Practice (With explanations)" at bounding box center [197, 204] width 57 height 7
click at [167, 207] on input "Practice (With explanations)" at bounding box center [164, 204] width 5 height 5
radio input "true"
click at [260, 227] on link "Start practice test" at bounding box center [272, 221] width 62 height 12
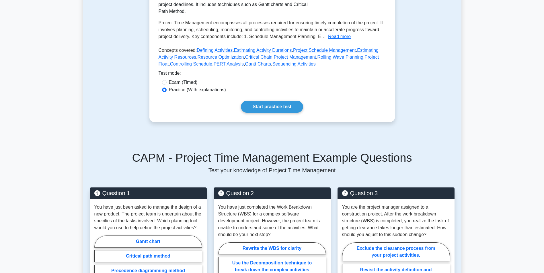
scroll to position [115, 0]
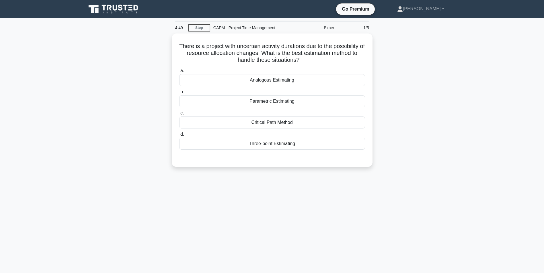
click at [404, 77] on div "There is a project with uncertain activity durations due to the possibility of …" at bounding box center [272, 104] width 378 height 140
click at [430, 145] on div "There is a project with uncertain activity durations due to the possibility of …" at bounding box center [272, 104] width 378 height 140
click at [426, 122] on div "There is a project with uncertain activity durations due to the possibility of …" at bounding box center [272, 104] width 378 height 140
click at [459, 145] on div "There is a project with uncertain activity durations due to the possibility of …" at bounding box center [272, 104] width 378 height 140
click at [478, 173] on main "3:35 Stop CAPM - Project Time Management Expert 1/5 There is a project with unc…" at bounding box center [272, 163] width 544 height 291
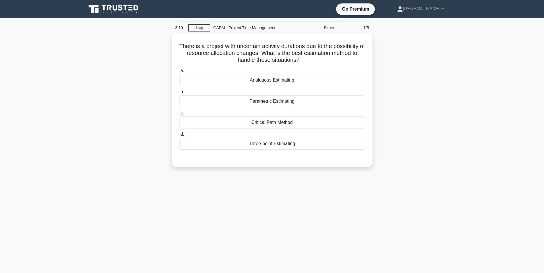
drag, startPoint x: 462, startPoint y: 134, endPoint x: 465, endPoint y: 136, distance: 3.1
click at [462, 134] on main "3:10 Stop CAPM - Project Time Management Expert 1/5 There is a project with unc…" at bounding box center [272, 163] width 544 height 291
click at [396, 138] on div "There is a project with uncertain activity durations due to the possibility of …" at bounding box center [272, 104] width 378 height 140
click at [291, 101] on div "Parametric Estimating" at bounding box center [272, 100] width 186 height 12
click at [179, 93] on input "b. Parametric Estimating" at bounding box center [179, 91] width 0 height 4
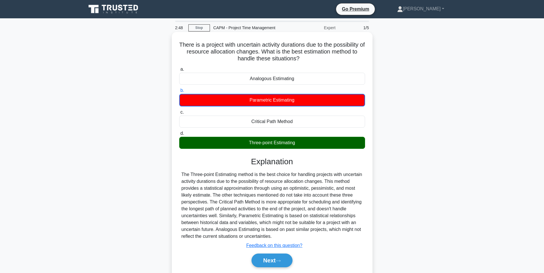
click at [285, 140] on div "Three-point Estimating" at bounding box center [272, 143] width 186 height 12
click at [179, 136] on input "d. Three-point Estimating" at bounding box center [179, 134] width 0 height 4
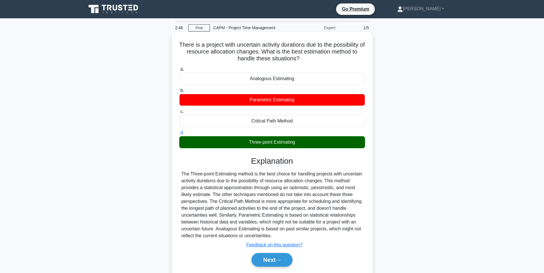
scroll to position [29, 0]
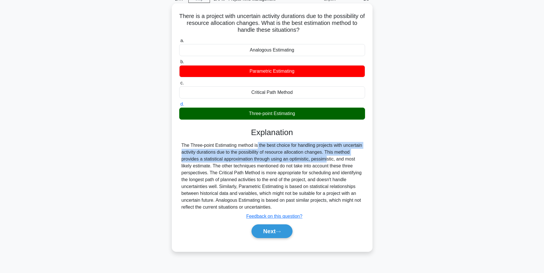
drag, startPoint x: 260, startPoint y: 148, endPoint x: 316, endPoint y: 160, distance: 57.2
click at [313, 160] on div "The Three-point Estimating method is the best choice for handling projects with…" at bounding box center [271, 176] width 181 height 69
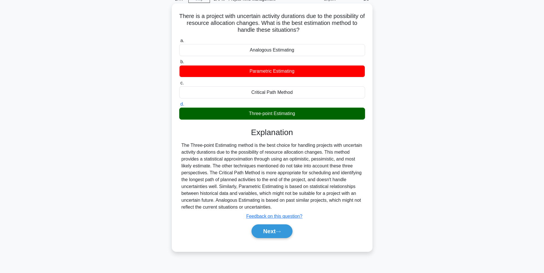
click at [316, 160] on div "The Three-point Estimating method is the best choice for handling projects with…" at bounding box center [271, 176] width 181 height 69
click at [311, 158] on div "The Three-point Estimating method is the best choice for handling projects with…" at bounding box center [271, 176] width 181 height 69
drag, startPoint x: 311, startPoint y: 158, endPoint x: 337, endPoint y: 158, distance: 26.1
click at [337, 158] on div "The Three-point Estimating method is the best choice for handling projects with…" at bounding box center [271, 176] width 181 height 69
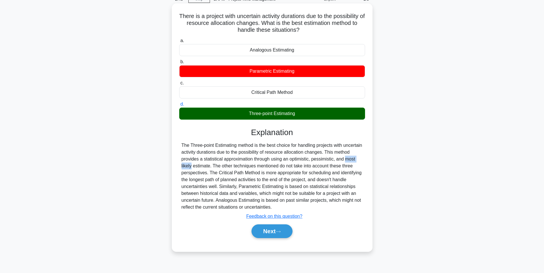
click at [337, 158] on div "The Three-point Estimating method is the best choice for handling projects with…" at bounding box center [271, 176] width 181 height 69
click at [208, 165] on div "The Three-point Estimating method is the best choice for handling projects with…" at bounding box center [271, 176] width 181 height 69
drag, startPoint x: 208, startPoint y: 165, endPoint x: 238, endPoint y: 167, distance: 30.7
click at [238, 167] on div "The Three-point Estimating method is the best choice for handling projects with…" at bounding box center [271, 176] width 181 height 69
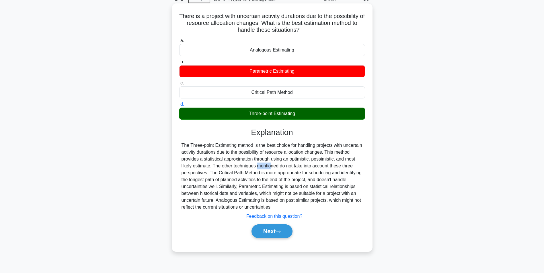
click at [238, 167] on div "The Three-point Estimating method is the best choice for handling projects with…" at bounding box center [271, 176] width 181 height 69
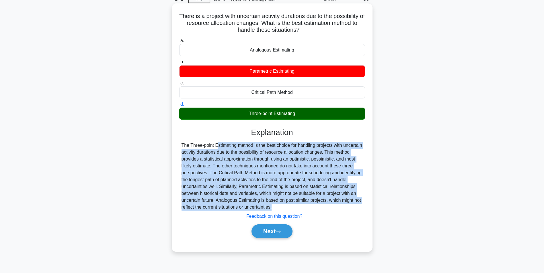
click at [239, 167] on div "The Three-point Estimating method is the best choice for handling projects with…" at bounding box center [271, 176] width 181 height 69
drag, startPoint x: 239, startPoint y: 167, endPoint x: 296, endPoint y: 176, distance: 58.1
click at [296, 176] on div "The Three-point Estimating method is the best choice for handling projects with…" at bounding box center [271, 176] width 181 height 69
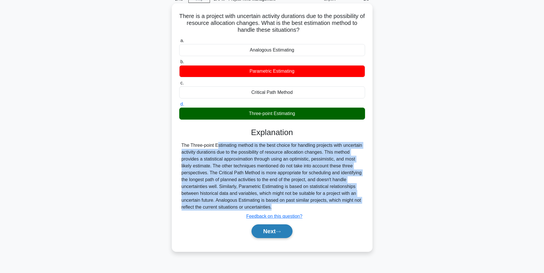
drag, startPoint x: 296, startPoint y: 176, endPoint x: 285, endPoint y: 229, distance: 54.0
click at [285, 229] on button "Next" at bounding box center [271, 232] width 41 height 14
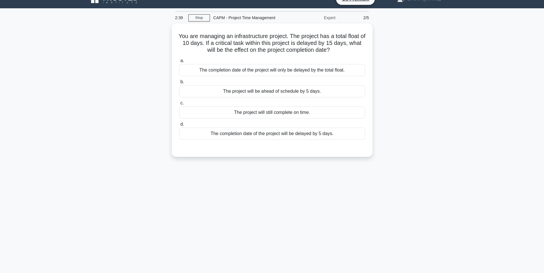
scroll to position [0, 0]
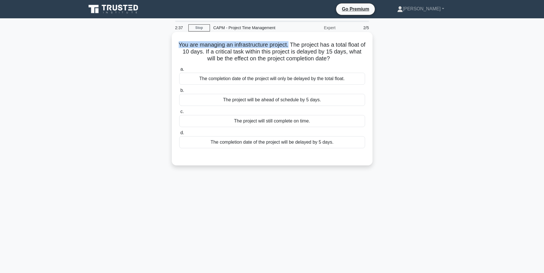
drag, startPoint x: 179, startPoint y: 45, endPoint x: 294, endPoint y: 47, distance: 114.4
click at [294, 47] on h5 "You are managing an infrastructure project. The project has a total float of 10…" at bounding box center [272, 51] width 187 height 21
drag, startPoint x: 294, startPoint y: 44, endPoint x: 210, endPoint y: 53, distance: 84.5
click at [210, 53] on h5 "You are managing an infrastructure project. The project has a total float of 10…" at bounding box center [272, 51] width 187 height 21
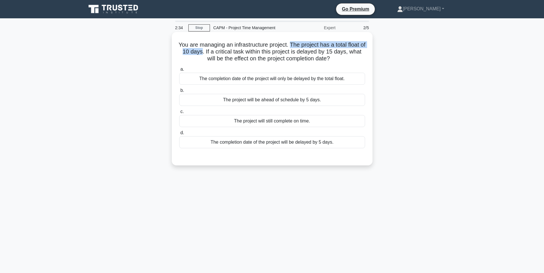
click at [210, 53] on h5 "You are managing an infrastructure project. The project has a total float of 10…" at bounding box center [272, 51] width 187 height 21
drag, startPoint x: 214, startPoint y: 53, endPoint x: 341, endPoint y: 57, distance: 126.5
click at [341, 57] on h5 "You are managing an infrastructure project. The project has a total float of 10…" at bounding box center [272, 51] width 187 height 21
drag, startPoint x: 341, startPoint y: 57, endPoint x: 316, endPoint y: 56, distance: 24.4
click at [317, 56] on h5 "You are managing an infrastructure project. The project has a total float of 10…" at bounding box center [272, 51] width 187 height 21
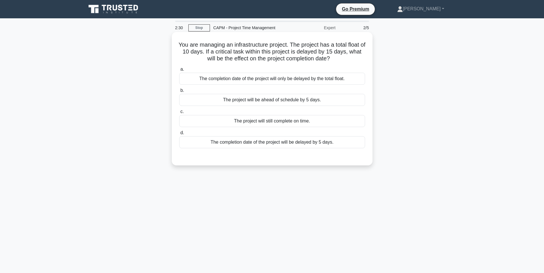
click at [300, 51] on h5 "You are managing an infrastructure project. The project has a total float of 10…" at bounding box center [272, 51] width 187 height 21
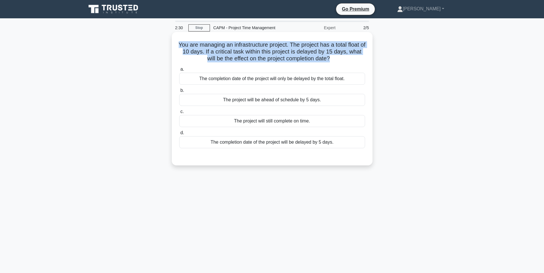
click at [300, 51] on h5 "You are managing an infrastructure project. The project has a total float of 10…" at bounding box center [272, 51] width 187 height 21
drag, startPoint x: 300, startPoint y: 51, endPoint x: 285, endPoint y: 58, distance: 16.4
click at [285, 58] on h5 "You are managing an infrastructure project. The project has a total float of 10…" at bounding box center [272, 51] width 187 height 21
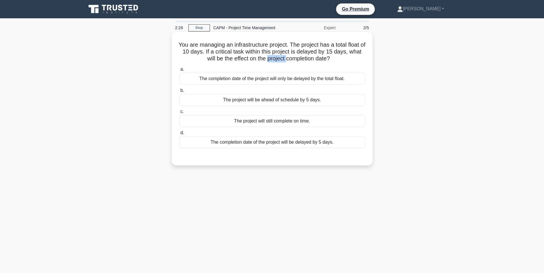
click at [285, 58] on h5 "You are managing an infrastructure project. The project has a total float of 10…" at bounding box center [272, 51] width 187 height 21
drag, startPoint x: 285, startPoint y: 58, endPoint x: 269, endPoint y: 56, distance: 16.4
click at [269, 56] on h5 "You are managing an infrastructure project. The project has a total float of 10…" at bounding box center [272, 51] width 187 height 21
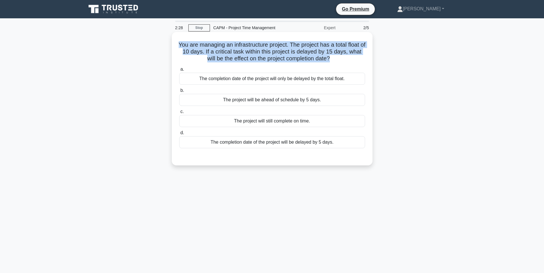
click at [269, 56] on h5 "You are managing an infrastructure project. The project has a total float of 10…" at bounding box center [272, 51] width 187 height 21
drag, startPoint x: 269, startPoint y: 56, endPoint x: 252, endPoint y: 55, distance: 16.7
click at [252, 55] on h5 "You are managing an infrastructure project. The project has a total float of 10…" at bounding box center [272, 51] width 187 height 21
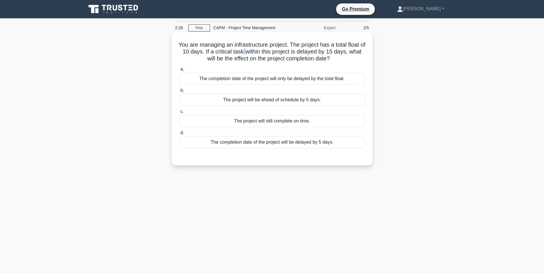
click at [252, 55] on h5 "You are managing an infrastructure project. The project has a total float of 10…" at bounding box center [272, 51] width 187 height 21
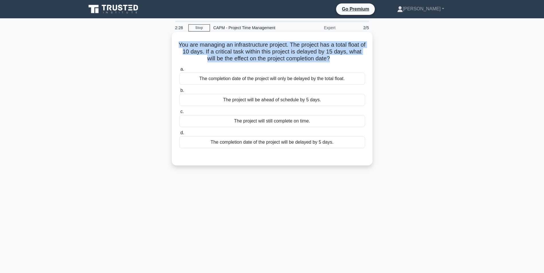
click at [252, 55] on h5 "You are managing an infrastructure project. The project has a total float of 10…" at bounding box center [272, 51] width 187 height 21
drag, startPoint x: 252, startPoint y: 55, endPoint x: 279, endPoint y: 56, distance: 26.7
click at [279, 56] on h5 "You are managing an infrastructure project. The project has a total float of 10…" at bounding box center [272, 51] width 187 height 21
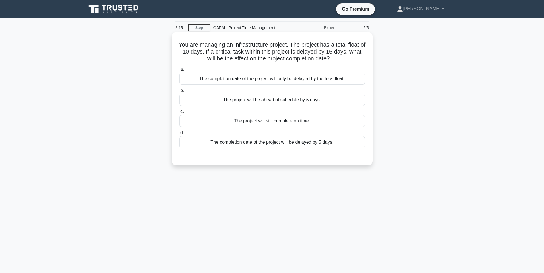
click at [296, 144] on div "The completion date of the project will be delayed by 5 days." at bounding box center [272, 142] width 186 height 12
click at [179, 135] on input "d. The completion date of the project will be delayed by 5 days." at bounding box center [179, 133] width 0 height 4
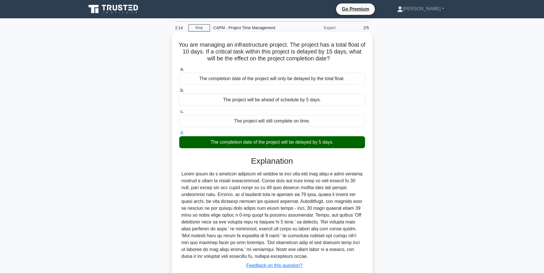
scroll to position [29, 0]
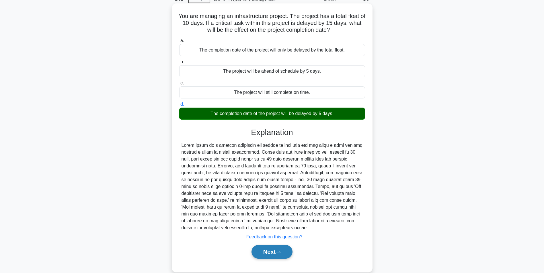
click at [276, 256] on button "Next" at bounding box center [271, 252] width 41 height 14
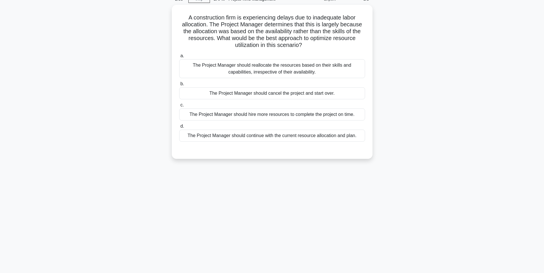
scroll to position [0, 0]
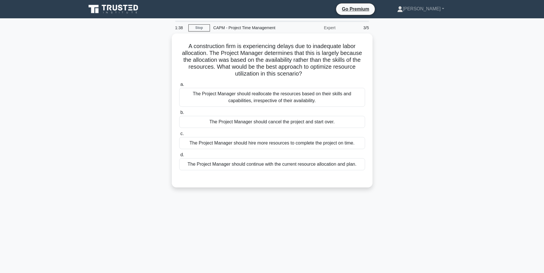
click at [405, 194] on div "A construction firm is experiencing delays due to inadequate labor allocation. …" at bounding box center [272, 114] width 378 height 161
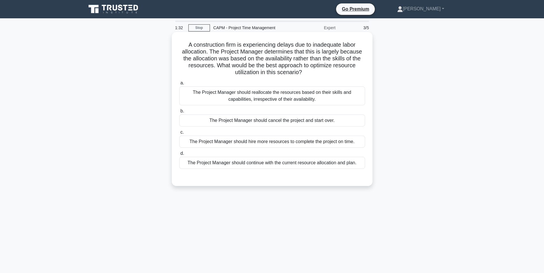
click at [283, 97] on div "The Project Manager should reallocate the resources based on their skills and c…" at bounding box center [272, 96] width 186 height 19
click at [179, 85] on input "a. The Project Manager should reallocate the resources based on their skills an…" at bounding box center [179, 83] width 0 height 4
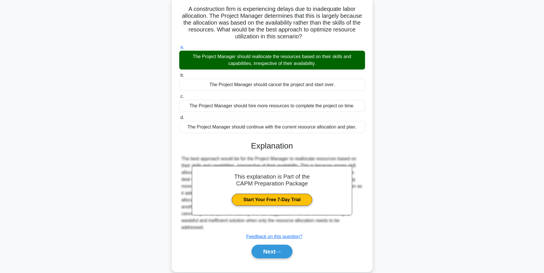
scroll to position [46, 0]
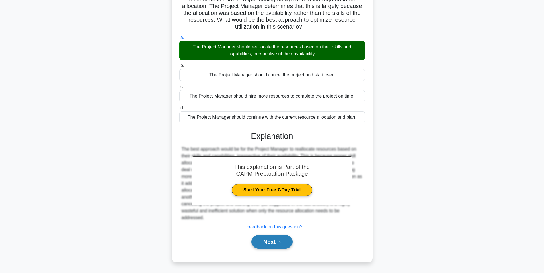
click at [275, 244] on button "Next" at bounding box center [271, 242] width 41 height 14
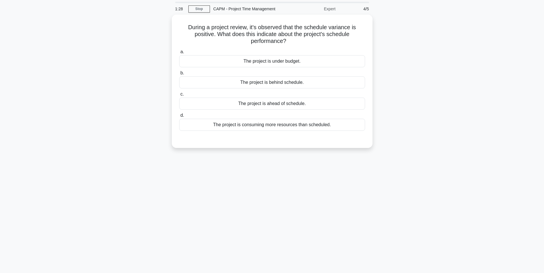
scroll to position [0, 0]
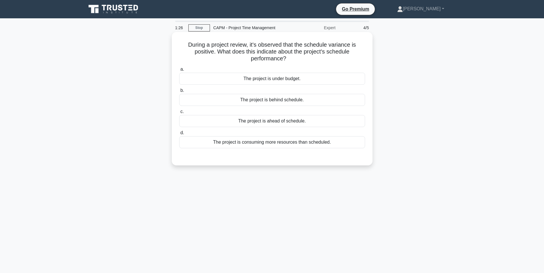
drag, startPoint x: 186, startPoint y: 45, endPoint x: 309, endPoint y: 58, distance: 123.7
click at [309, 58] on h5 "During a project review, it's observed that the schedule variance is positive. …" at bounding box center [272, 51] width 187 height 21
drag, startPoint x: 309, startPoint y: 58, endPoint x: 306, endPoint y: 58, distance: 3.7
click at [306, 58] on h5 "During a project review, it's observed that the schedule variance is positive. …" at bounding box center [272, 51] width 187 height 21
click at [286, 123] on div "The project is ahead of schedule." at bounding box center [272, 121] width 186 height 12
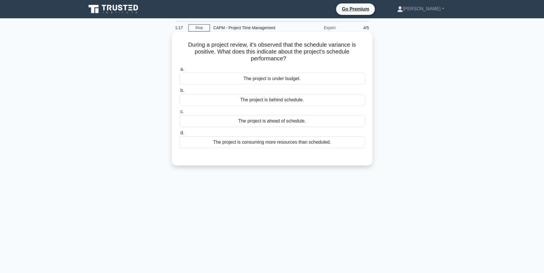
click at [179, 114] on input "c. The project is ahead of schedule." at bounding box center [179, 112] width 0 height 4
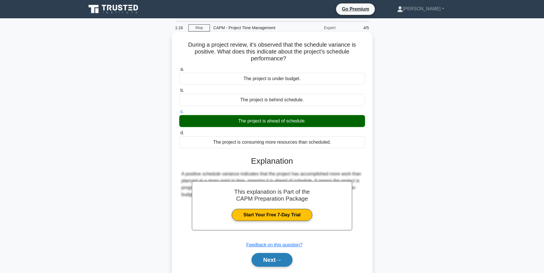
click at [289, 263] on button "Next" at bounding box center [271, 260] width 41 height 14
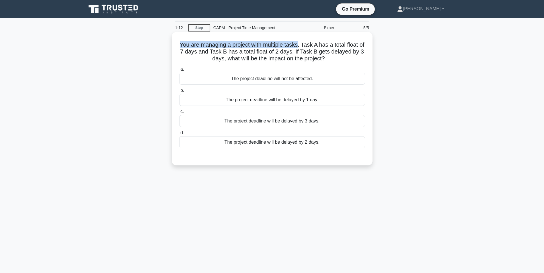
drag, startPoint x: 181, startPoint y: 44, endPoint x: 302, endPoint y: 42, distance: 121.3
click at [302, 42] on h5 "You are managing a project with multiple tasks. Task A has a total float of 7 d…" at bounding box center [272, 51] width 187 height 21
drag, startPoint x: 302, startPoint y: 42, endPoint x: 295, endPoint y: 44, distance: 7.3
click at [295, 44] on h5 "You are managing a project with multiple tasks. Task A has a total float of 7 d…" at bounding box center [272, 51] width 187 height 21
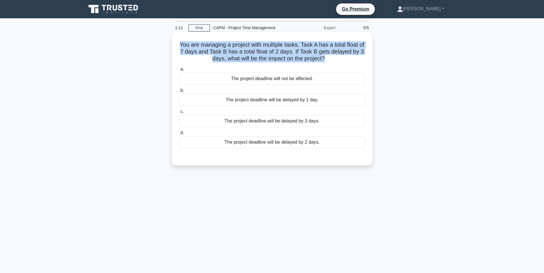
click at [295, 44] on h5 "You are managing a project with multiple tasks. Task A has a total float of 7 d…" at bounding box center [272, 51] width 187 height 21
drag, startPoint x: 295, startPoint y: 44, endPoint x: 306, endPoint y: 44, distance: 11.5
click at [306, 44] on h5 "You are managing a project with multiple tasks. Task A has a total float of 7 d…" at bounding box center [272, 51] width 187 height 21
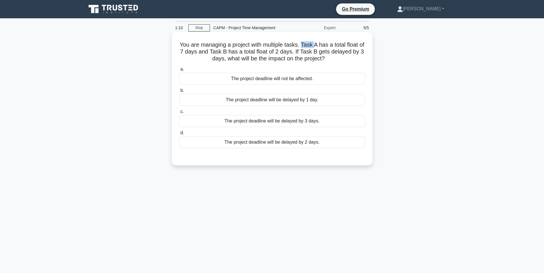
click at [306, 44] on h5 "You are managing a project with multiple tasks. Task A has a total float of 7 d…" at bounding box center [272, 51] width 187 height 21
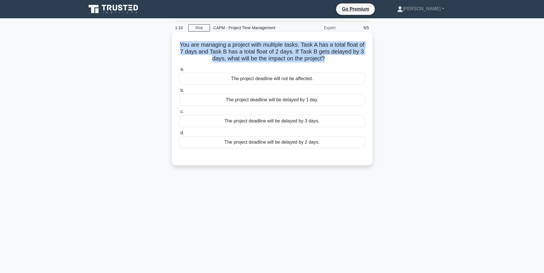
drag, startPoint x: 306, startPoint y: 44, endPoint x: 238, endPoint y: 46, distance: 68.2
click at [251, 44] on h5 "You are managing a project with multiple tasks. Task A has a total float of 7 d…" at bounding box center [272, 51] width 187 height 21
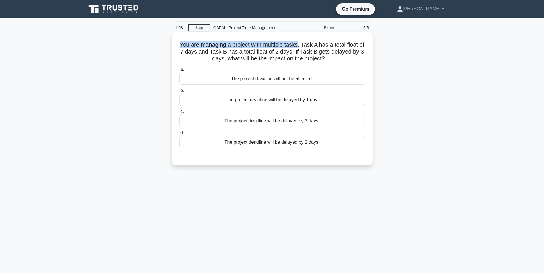
drag, startPoint x: 181, startPoint y: 44, endPoint x: 302, endPoint y: 44, distance: 121.3
click at [302, 44] on h5 "You are managing a project with multiple tasks. Task A has a total float of 7 d…" at bounding box center [272, 51] width 187 height 21
drag, startPoint x: 302, startPoint y: 44, endPoint x: 306, endPoint y: 44, distance: 3.8
click at [302, 44] on h5 "You are managing a project with multiple tasks. Task A has a total float of 7 d…" at bounding box center [272, 51] width 187 height 21
drag, startPoint x: 305, startPoint y: 45, endPoint x: 207, endPoint y: 52, distance: 98.3
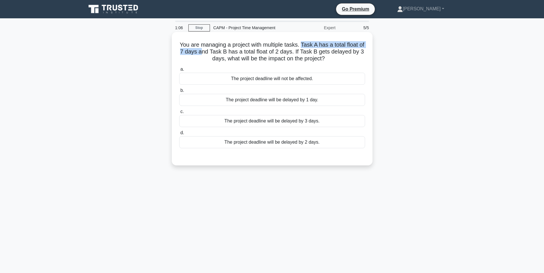
click at [207, 52] on h5 "You are managing a project with multiple tasks. Task A has a total float of 7 d…" at bounding box center [272, 51] width 187 height 21
drag, startPoint x: 254, startPoint y: 52, endPoint x: 292, endPoint y: 52, distance: 37.5
click at [292, 52] on h5 "You are managing a project with multiple tasks. Task A has a total float of 7 d…" at bounding box center [272, 51] width 187 height 21
drag, startPoint x: 292, startPoint y: 52, endPoint x: 300, endPoint y: 53, distance: 8.0
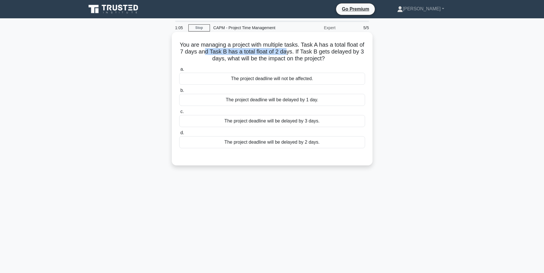
click at [292, 53] on h5 "You are managing a project with multiple tasks. Task A has a total float of 7 d…" at bounding box center [272, 51] width 187 height 21
drag, startPoint x: 301, startPoint y: 51, endPoint x: 343, endPoint y: 58, distance: 43.2
click at [343, 58] on h5 "You are managing a project with multiple tasks. Task A has a total float of 7 d…" at bounding box center [272, 51] width 187 height 21
drag, startPoint x: 343, startPoint y: 58, endPoint x: 307, endPoint y: 58, distance: 36.4
click at [307, 58] on h5 "You are managing a project with multiple tasks. Task A has a total float of 7 d…" at bounding box center [272, 51] width 187 height 21
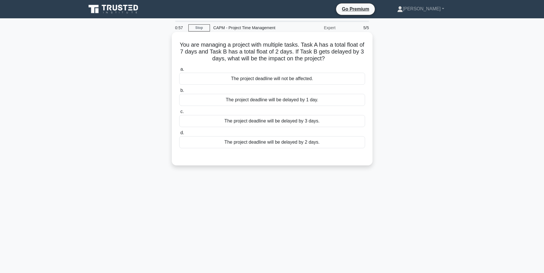
click at [290, 101] on div "The project deadline will be delayed by 1 day." at bounding box center [272, 100] width 186 height 12
click at [179, 93] on input "b. The project deadline will be delayed by 1 day." at bounding box center [179, 91] width 0 height 4
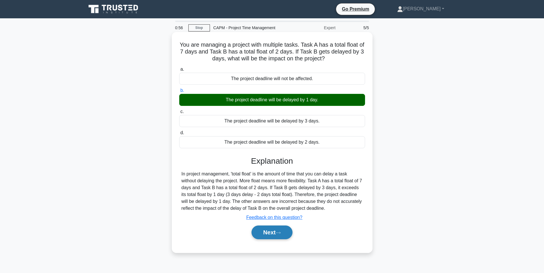
click at [283, 237] on button "Next" at bounding box center [271, 233] width 41 height 14
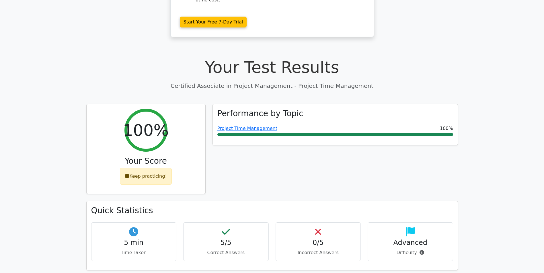
scroll to position [172, 0]
